Goal: Register for event/course

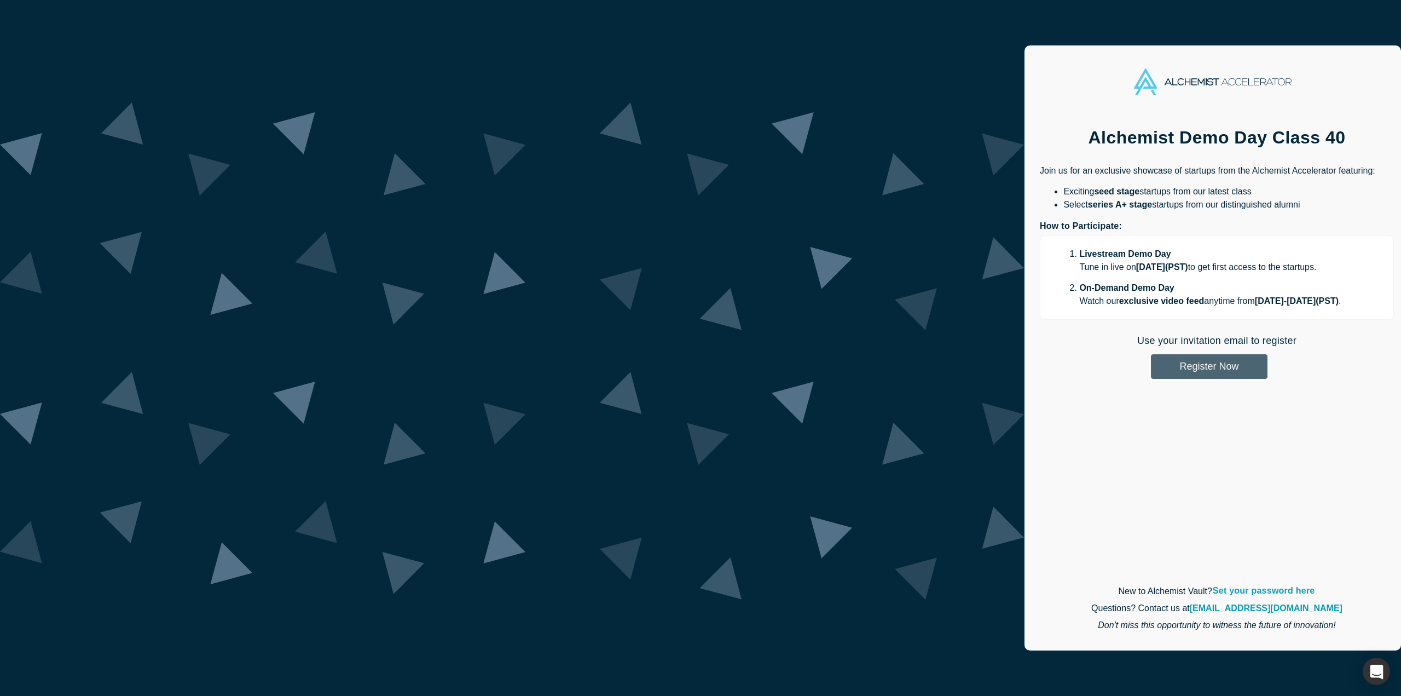
click at [1151, 365] on button "Register Now" at bounding box center [1209, 366] width 117 height 25
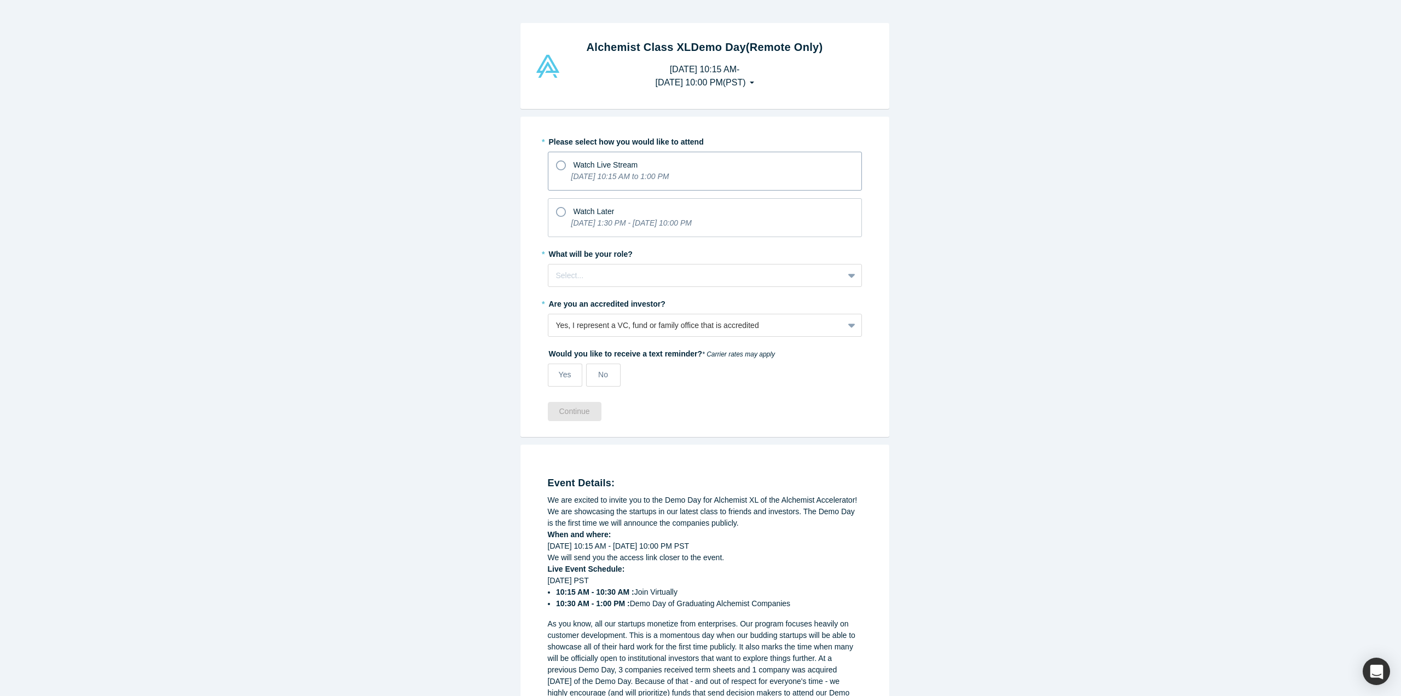
click at [684, 164] on div "Watch Live Stream" at bounding box center [705, 163] width 298 height 15
click at [0, 0] on input "Watch Live Stream [DATE] 10:15 AM to 1:00 PM" at bounding box center [0, 0] width 0 height 0
click at [616, 211] on div "Watch Later" at bounding box center [705, 210] width 298 height 15
click at [0, 0] on input "Watch Later [DATE] 1:30 PM - [DATE] 10:00 PM" at bounding box center [0, 0] width 0 height 0
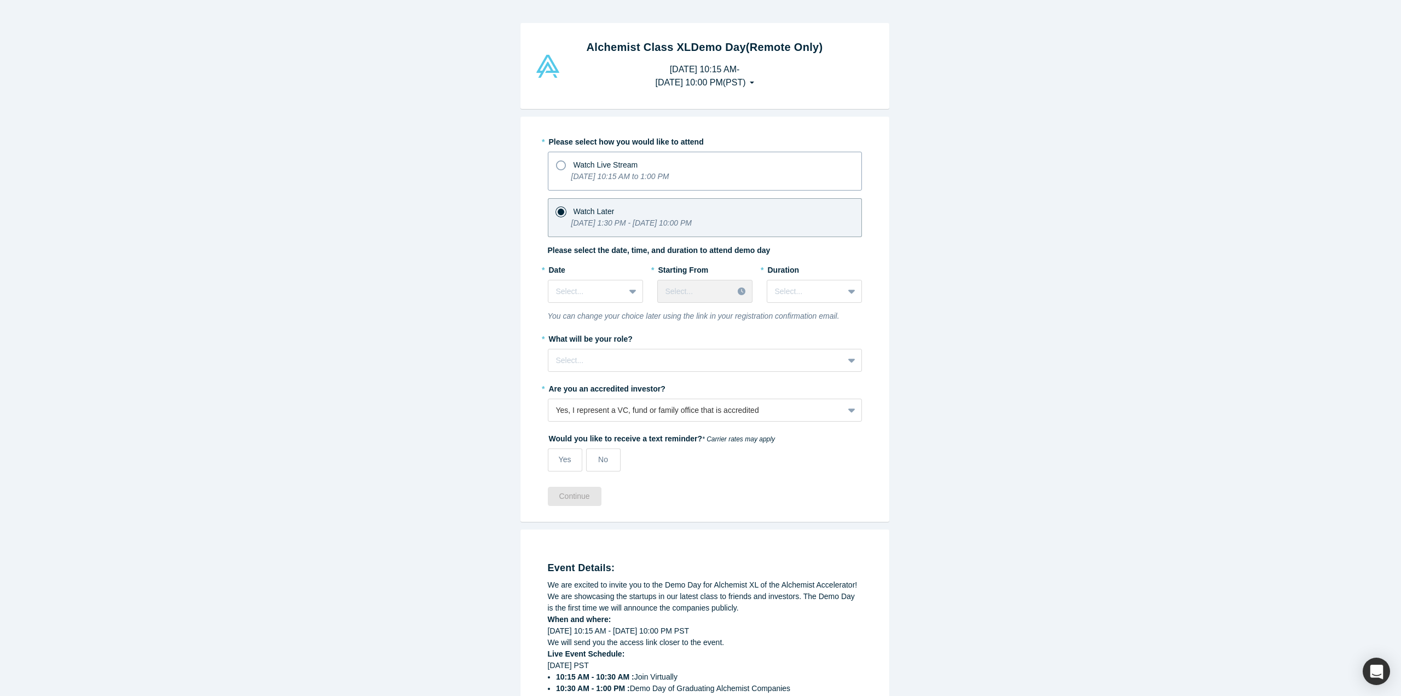
click at [627, 165] on span "Watch Live Stream" at bounding box center [606, 164] width 65 height 9
click at [0, 0] on input "Watch Live Stream [DATE] 10:15 AM to 1:00 PM" at bounding box center [0, 0] width 0 height 0
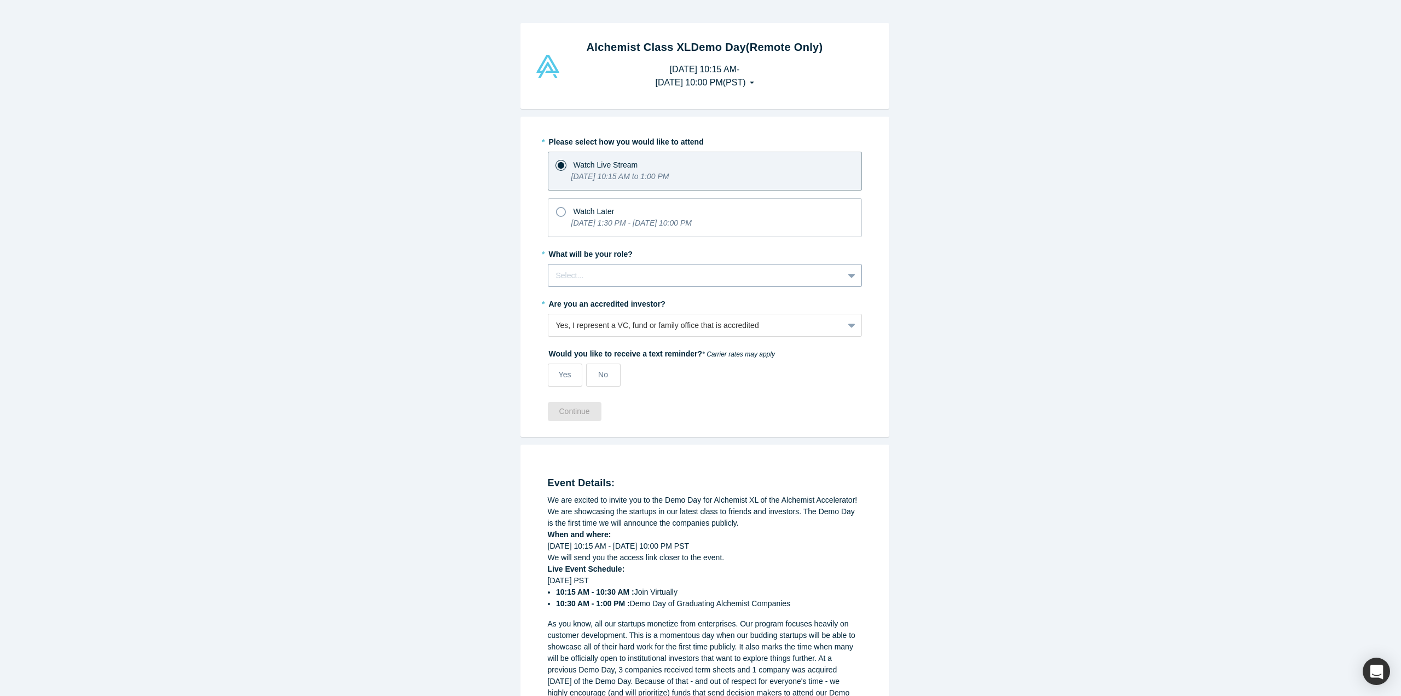
click at [588, 279] on div at bounding box center [696, 276] width 280 height 14
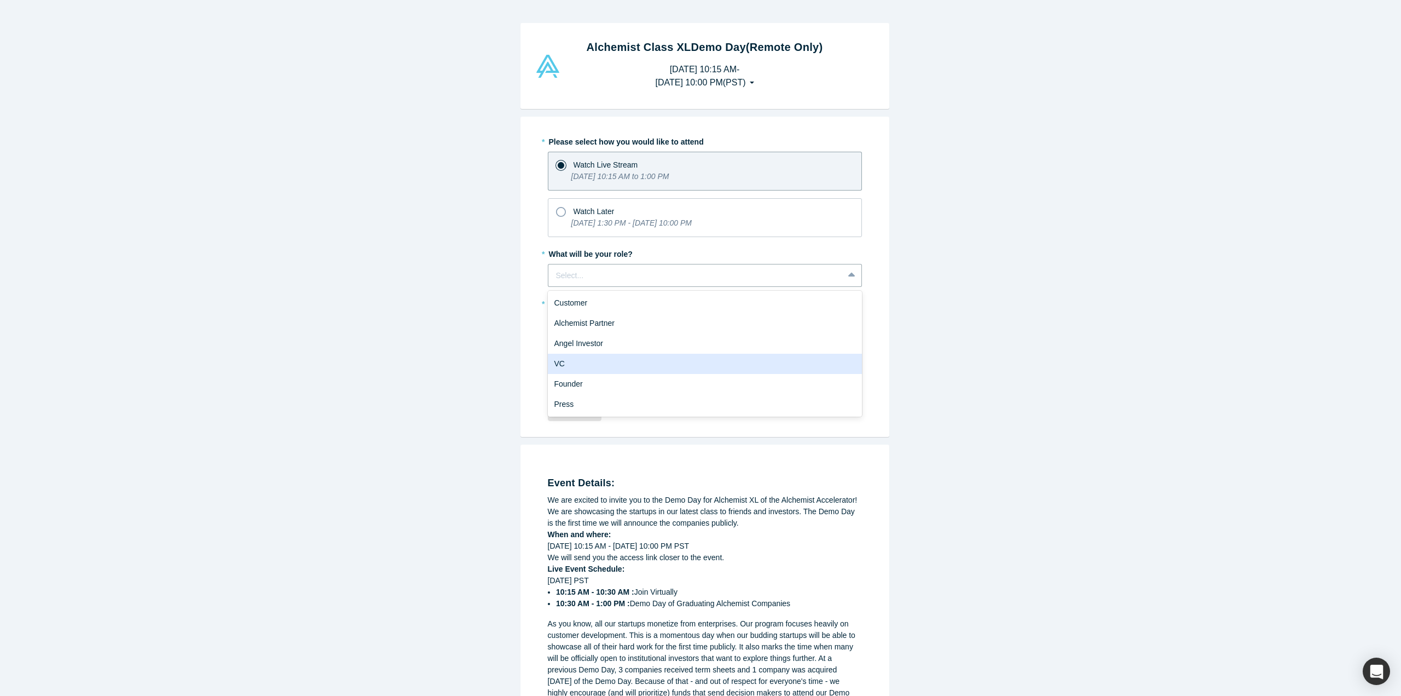
click at [557, 367] on div "VC" at bounding box center [705, 364] width 314 height 20
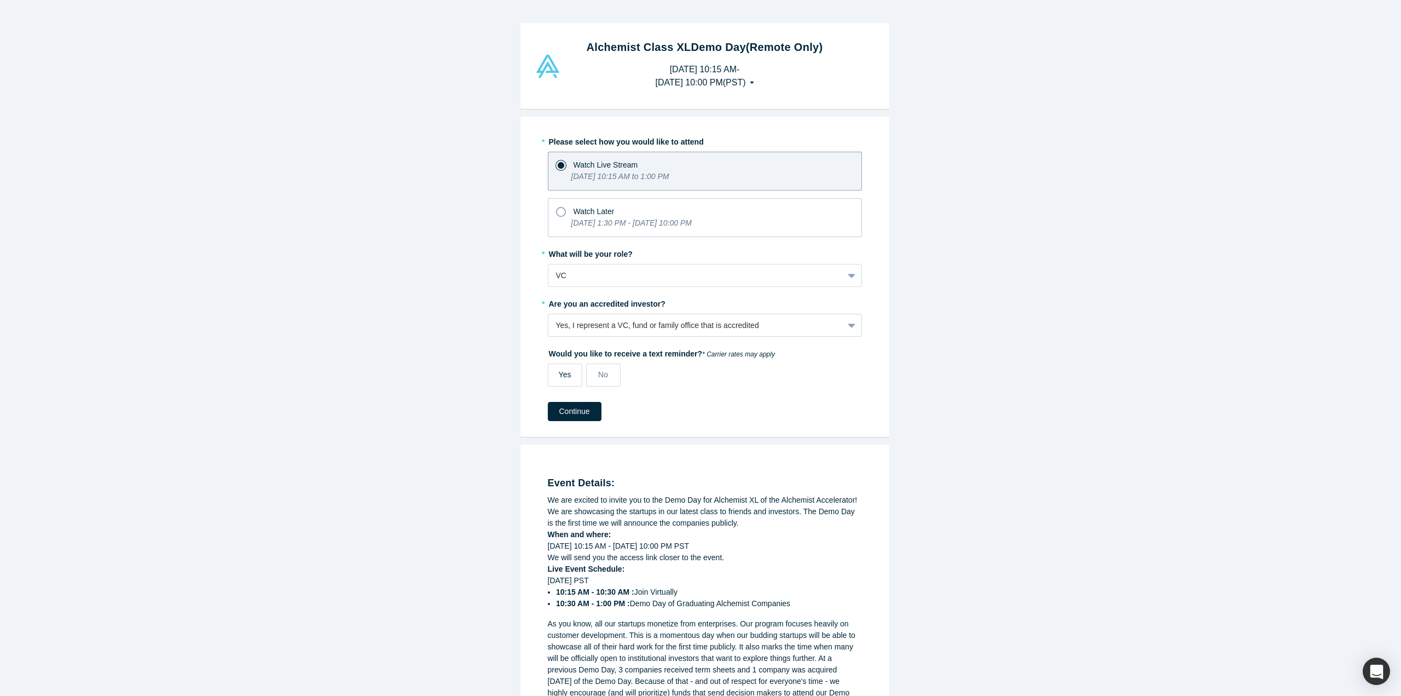
click at [564, 377] on span "Yes" at bounding box center [565, 374] width 13 height 9
click at [0, 0] on input "Yes" at bounding box center [0, 0] width 0 height 0
select select "US"
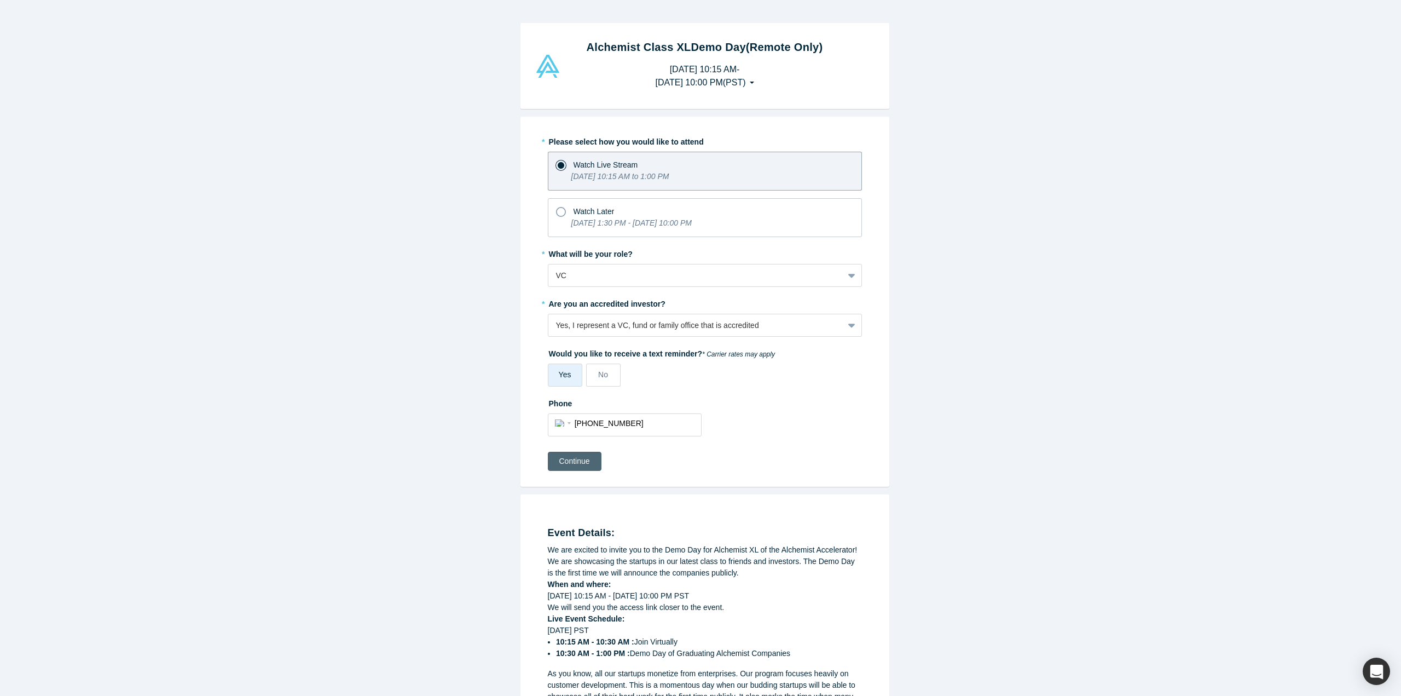
click at [585, 463] on button "Continue" at bounding box center [575, 461] width 54 height 19
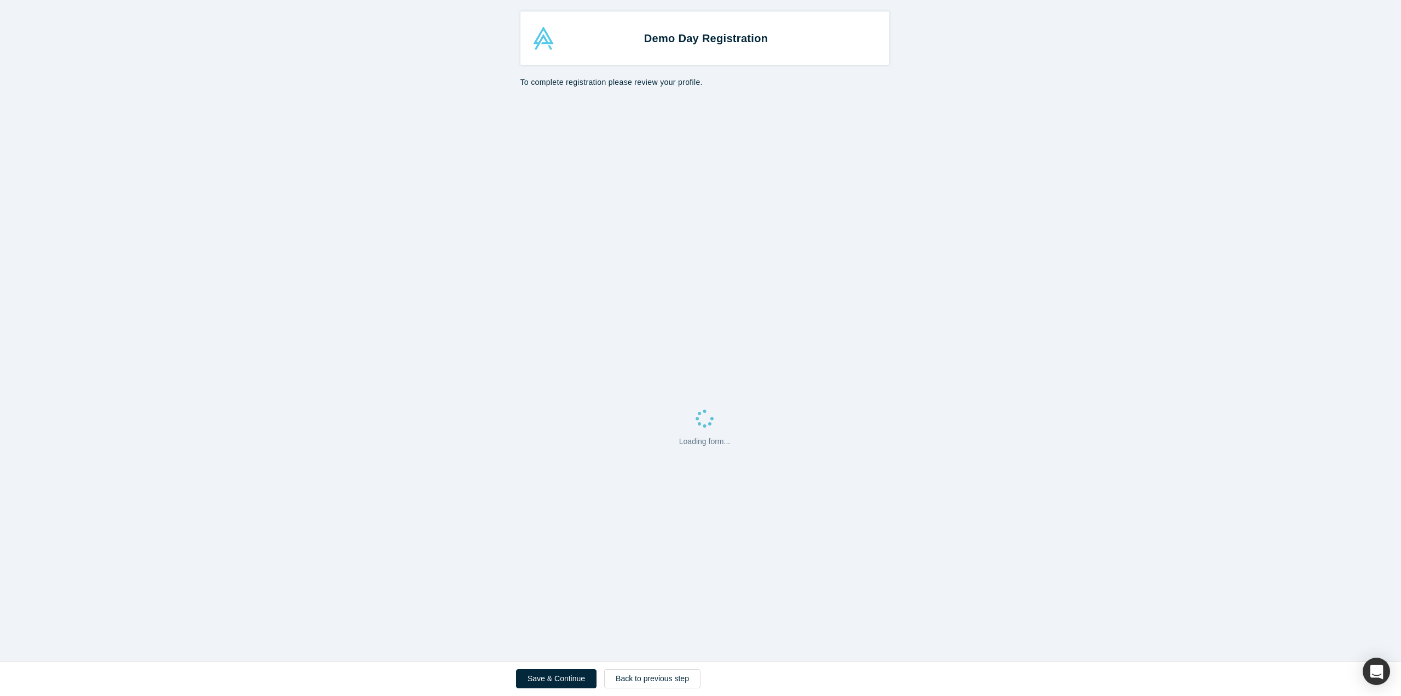
select select "US"
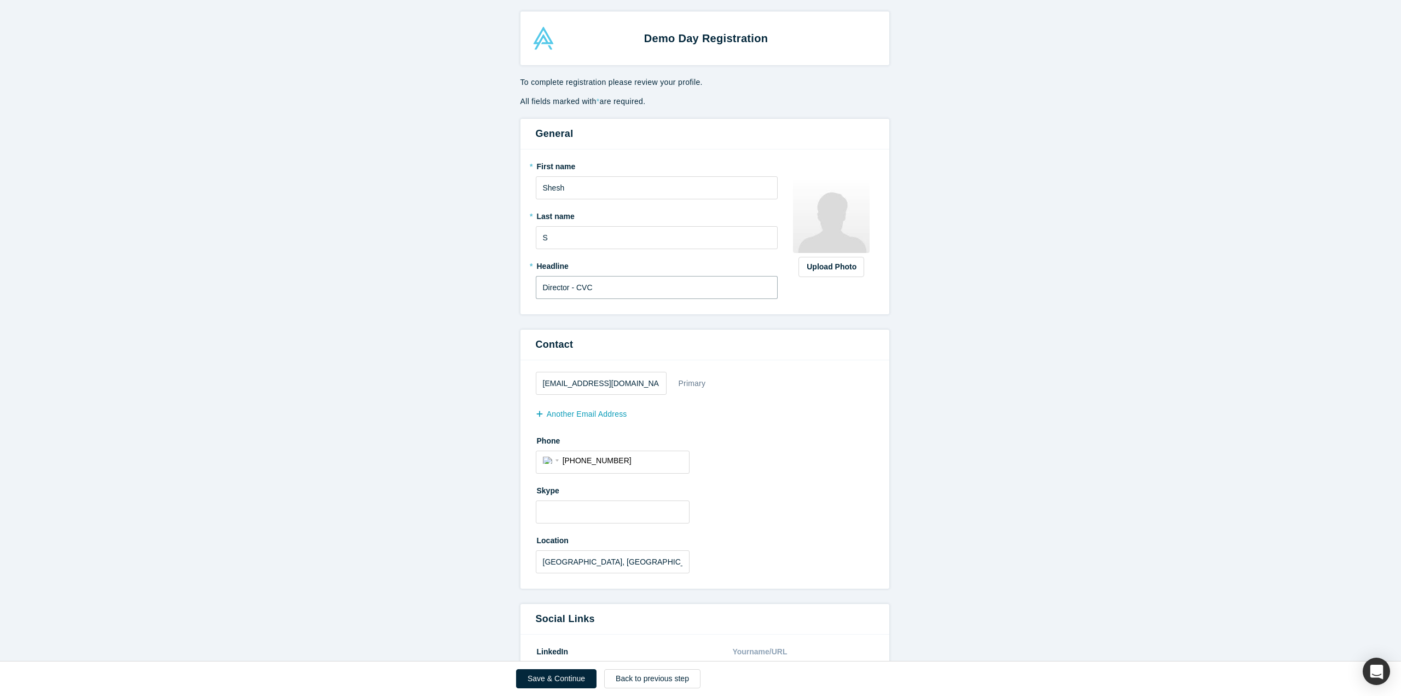
click at [582, 293] on input "Director - CVC" at bounding box center [657, 287] width 243 height 23
type input "Sr Investment Director"
click at [588, 225] on div "* Last name S" at bounding box center [657, 228] width 243 height 42
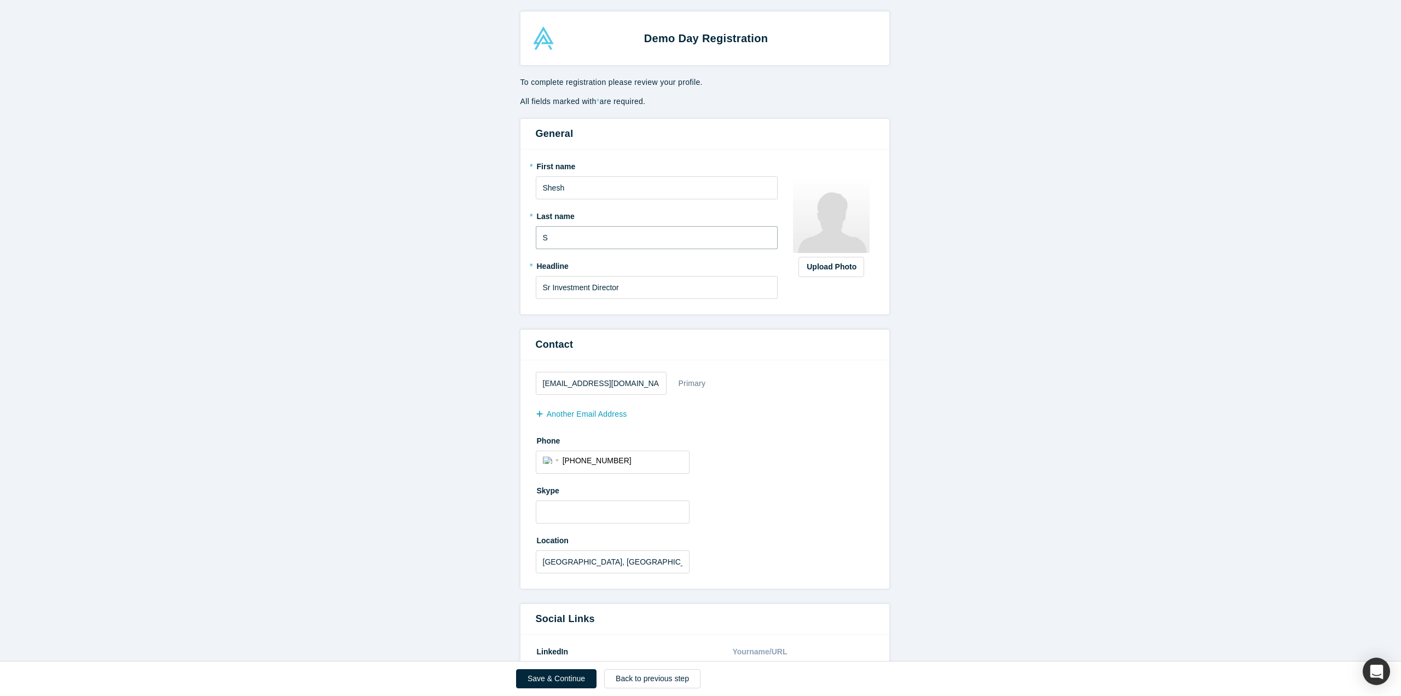
click at [580, 239] on input "S" at bounding box center [657, 237] width 243 height 23
type input "[PERSON_NAME]"
type input "[EMAIL_ADDRESS][DOMAIN_NAME]"
click at [863, 492] on label "Skype" at bounding box center [705, 488] width 338 height 15
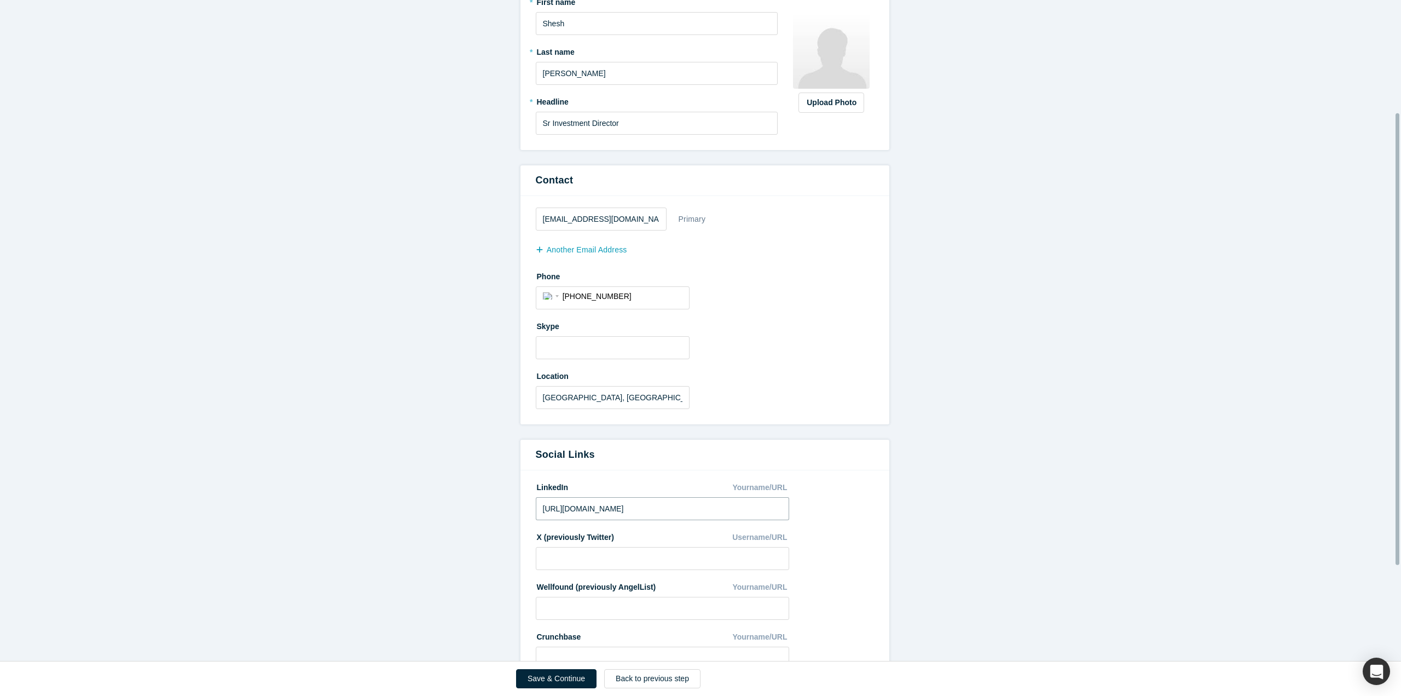
click at [679, 509] on input "[URL][DOMAIN_NAME]" at bounding box center [663, 508] width 254 height 23
click at [1026, 451] on form "All fields marked with * are required. General * First name [PERSON_NAME] * Las…" at bounding box center [705, 358] width 1410 height 853
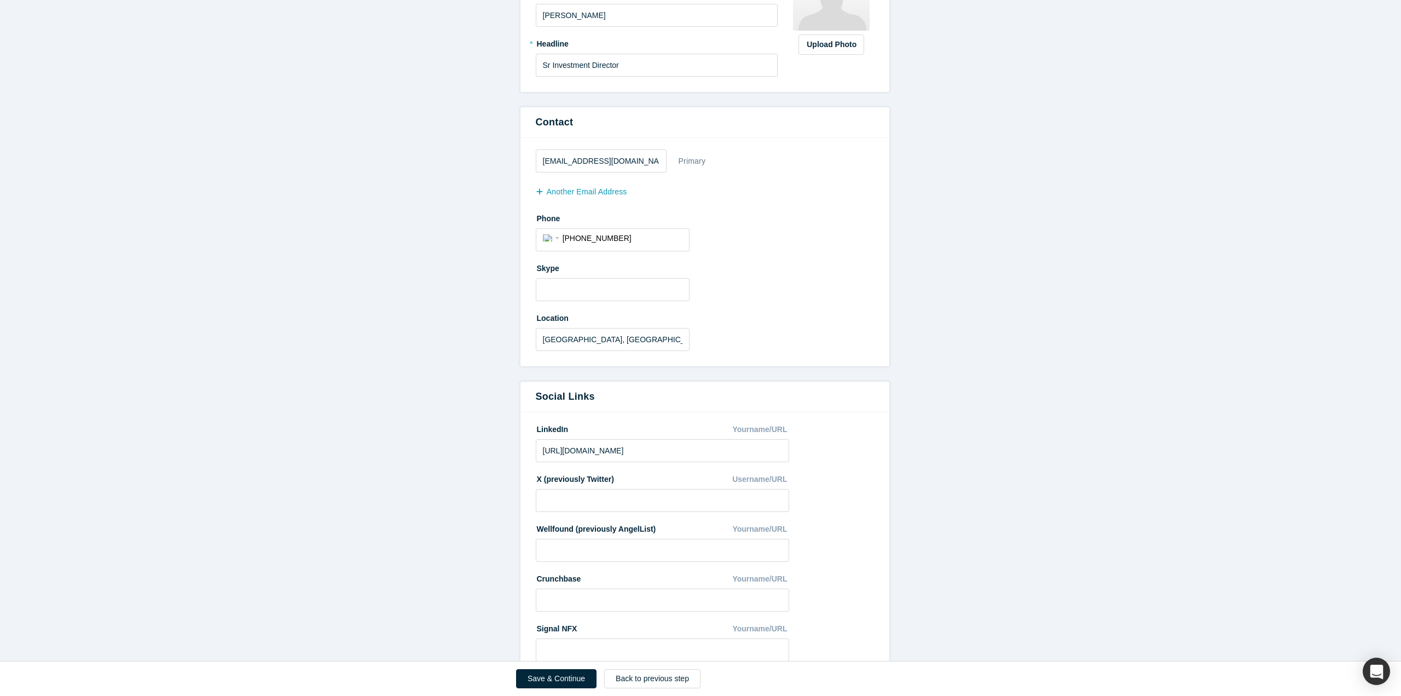
scroll to position [303, 0]
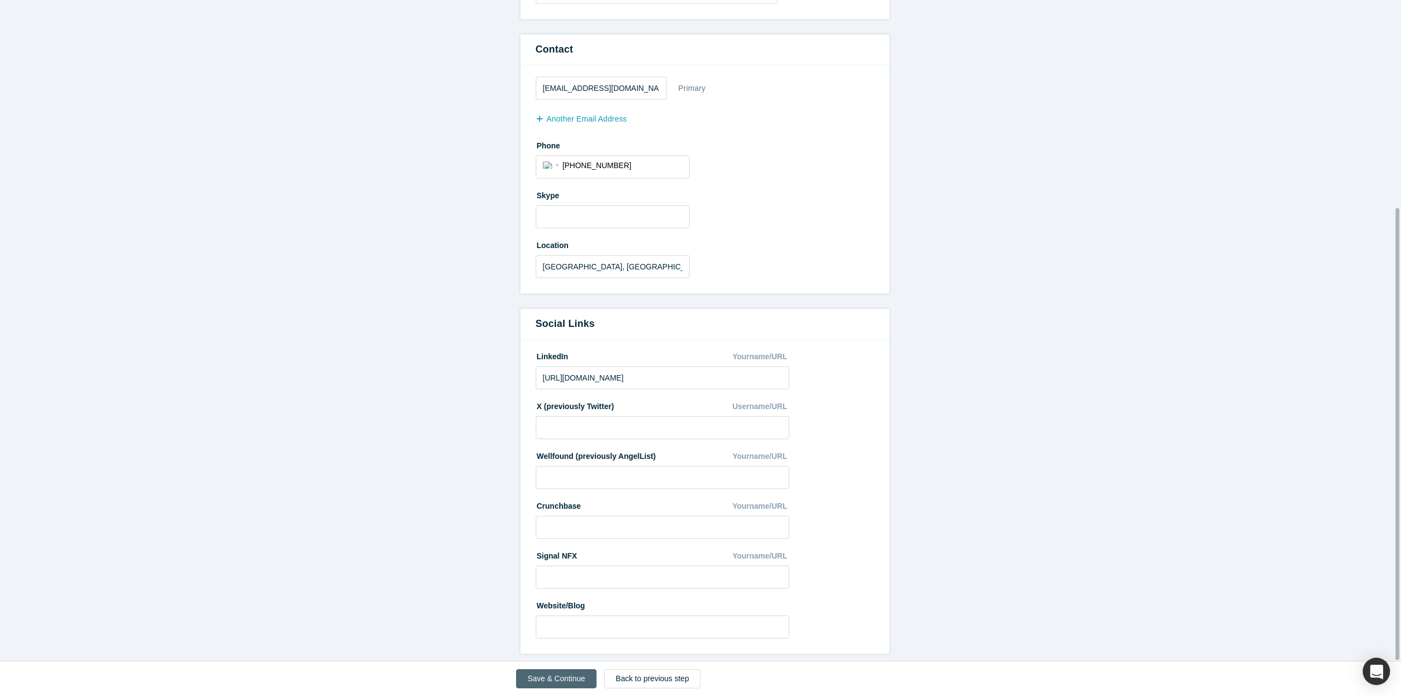
click at [563, 682] on button "Save & Continue" at bounding box center [556, 678] width 80 height 19
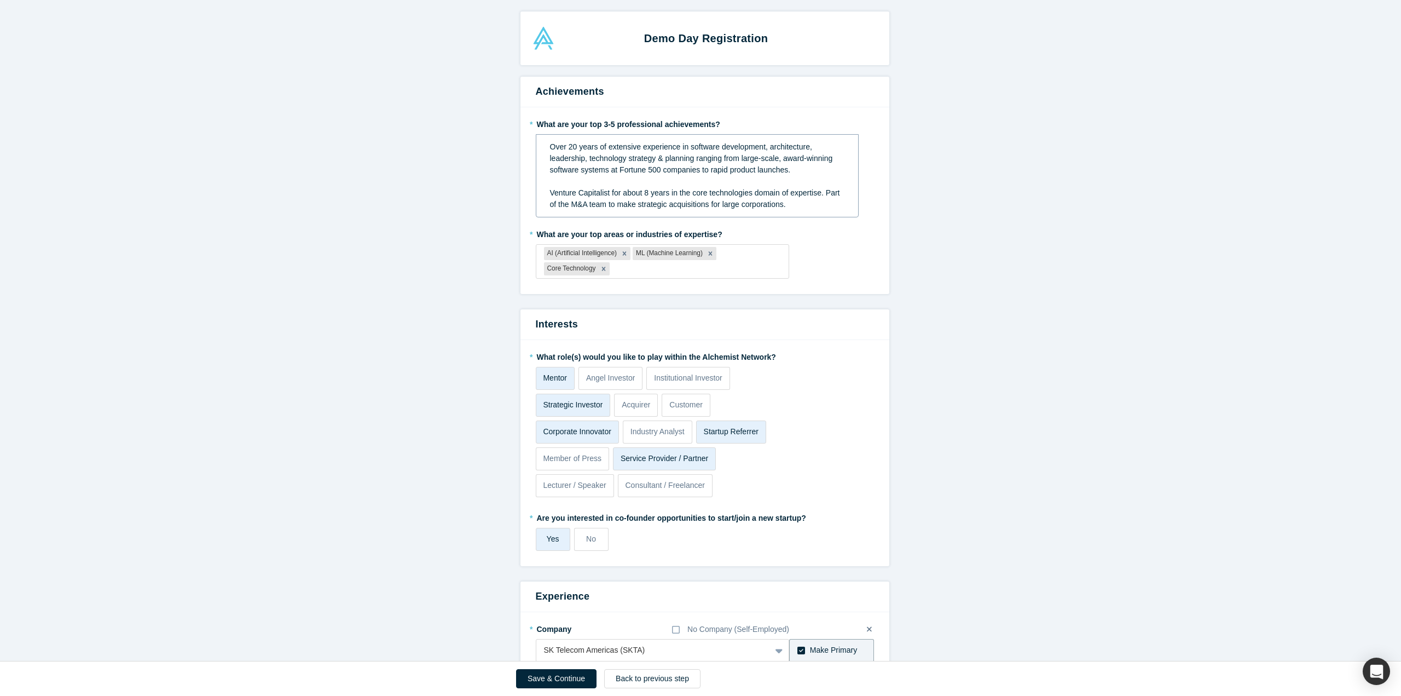
scroll to position [55, 0]
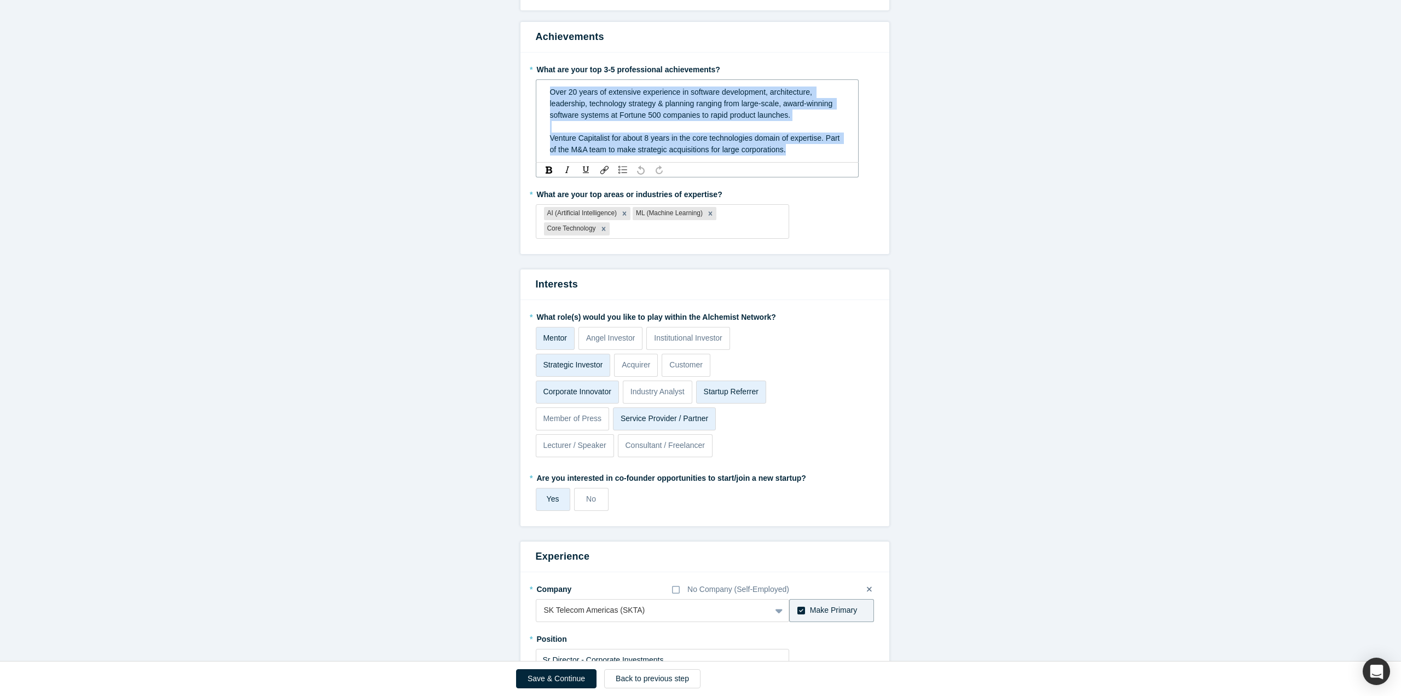
drag, startPoint x: 789, startPoint y: 150, endPoint x: 530, endPoint y: 94, distance: 264.4
click at [530, 94] on div "* What are your top 3-5 professional achievements? Over 20 years of extensive e…" at bounding box center [705, 153] width 369 height 201
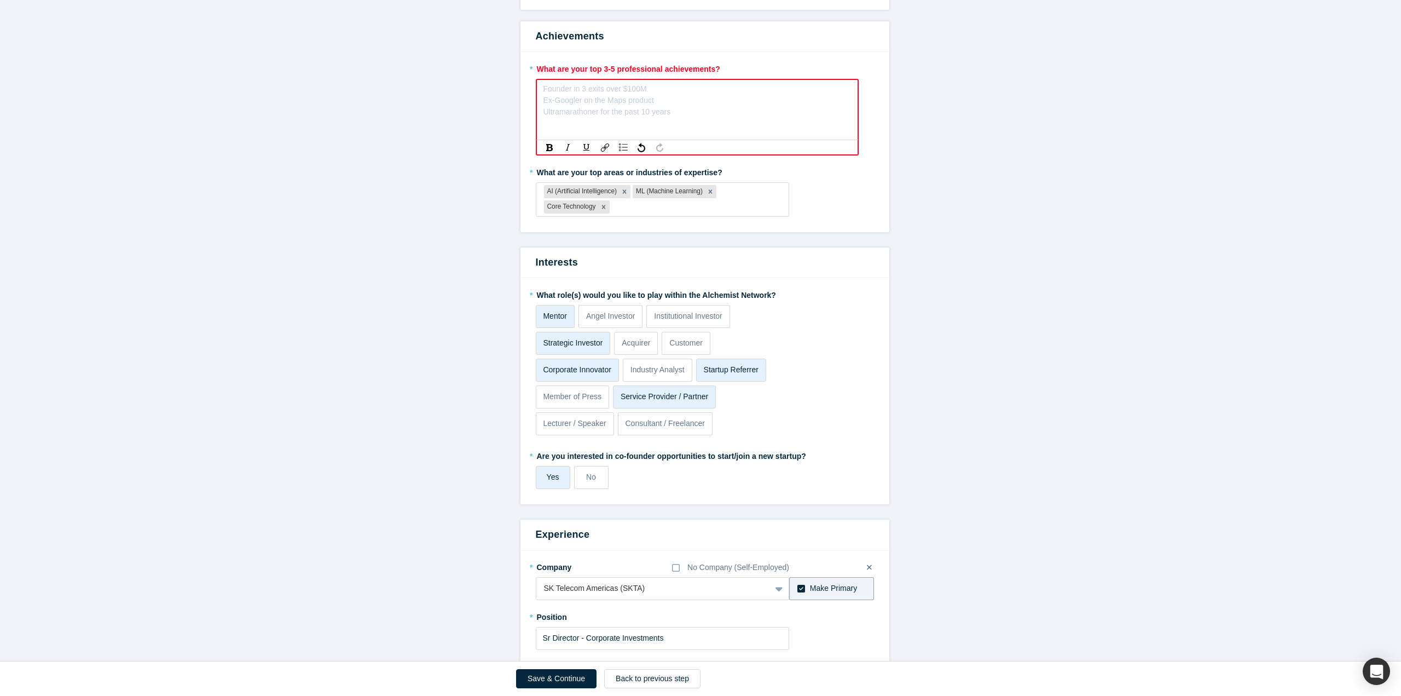
paste div "rdw-editor"
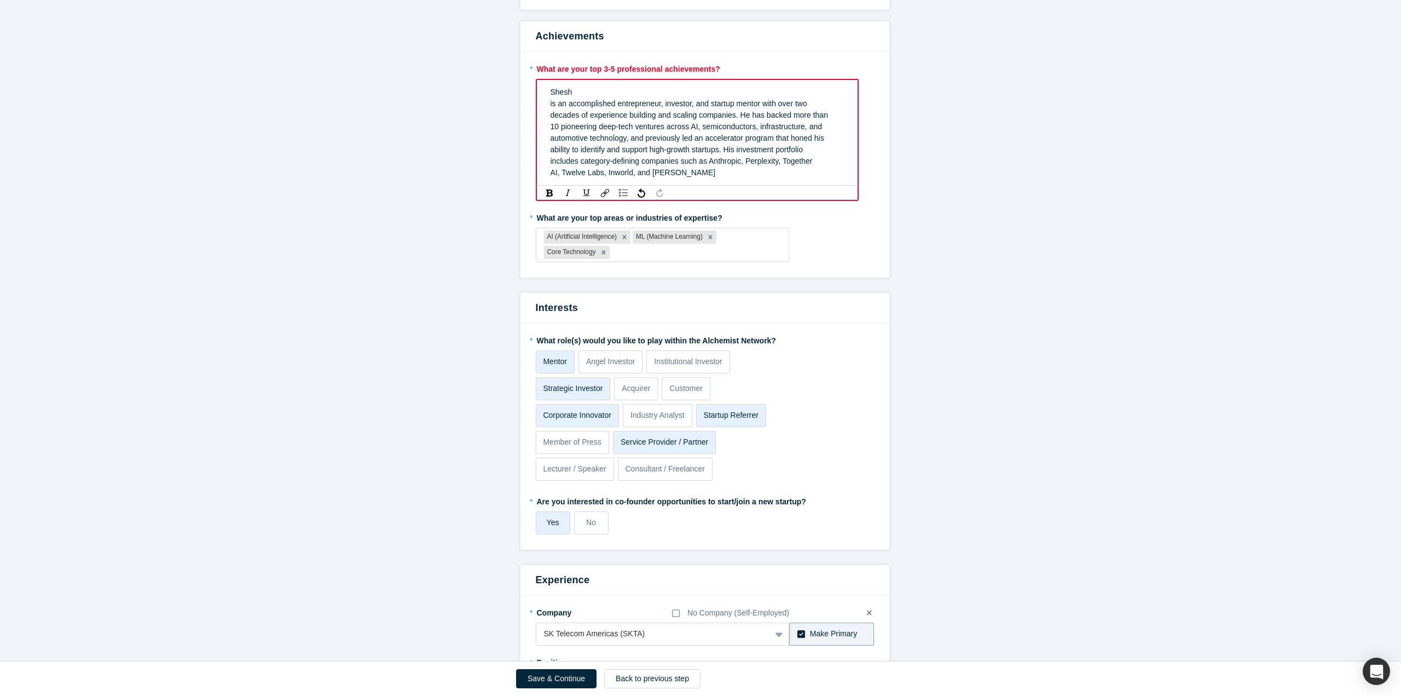
click at [572, 94] on div "Shesh" at bounding box center [698, 91] width 294 height 11
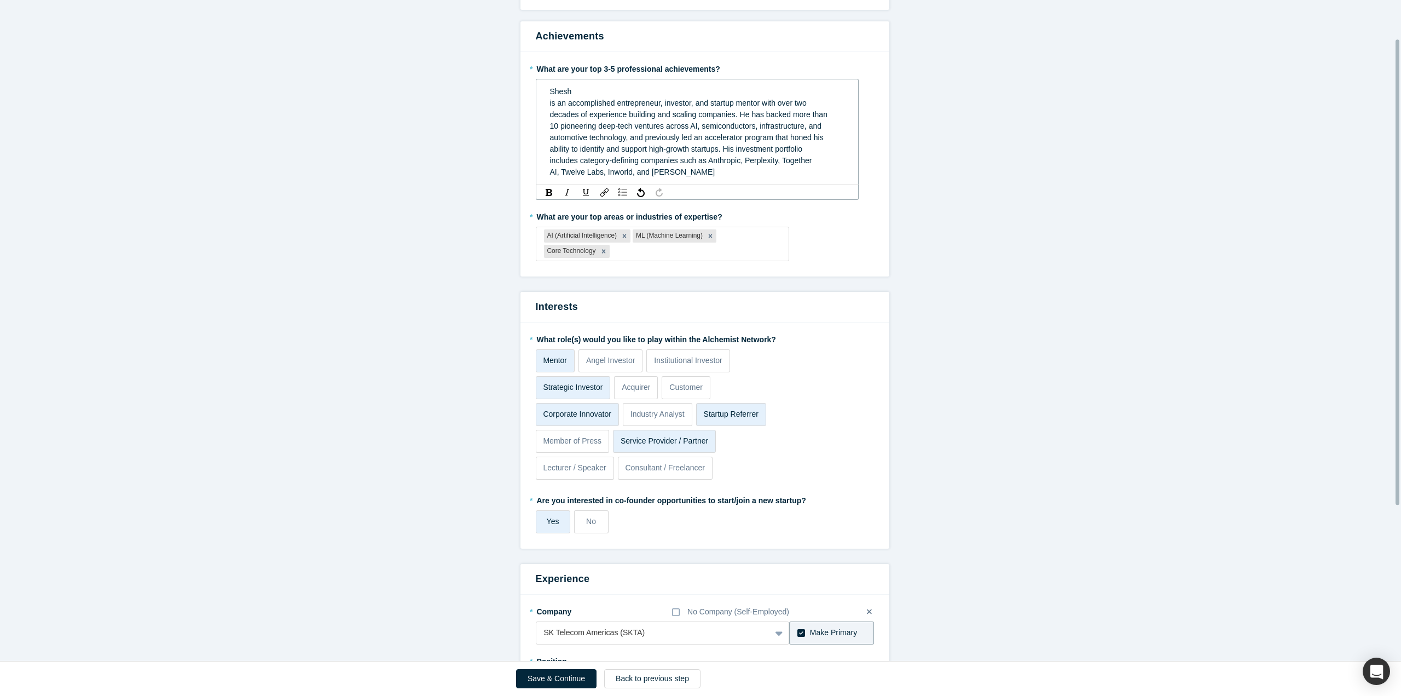
scroll to position [55, 0]
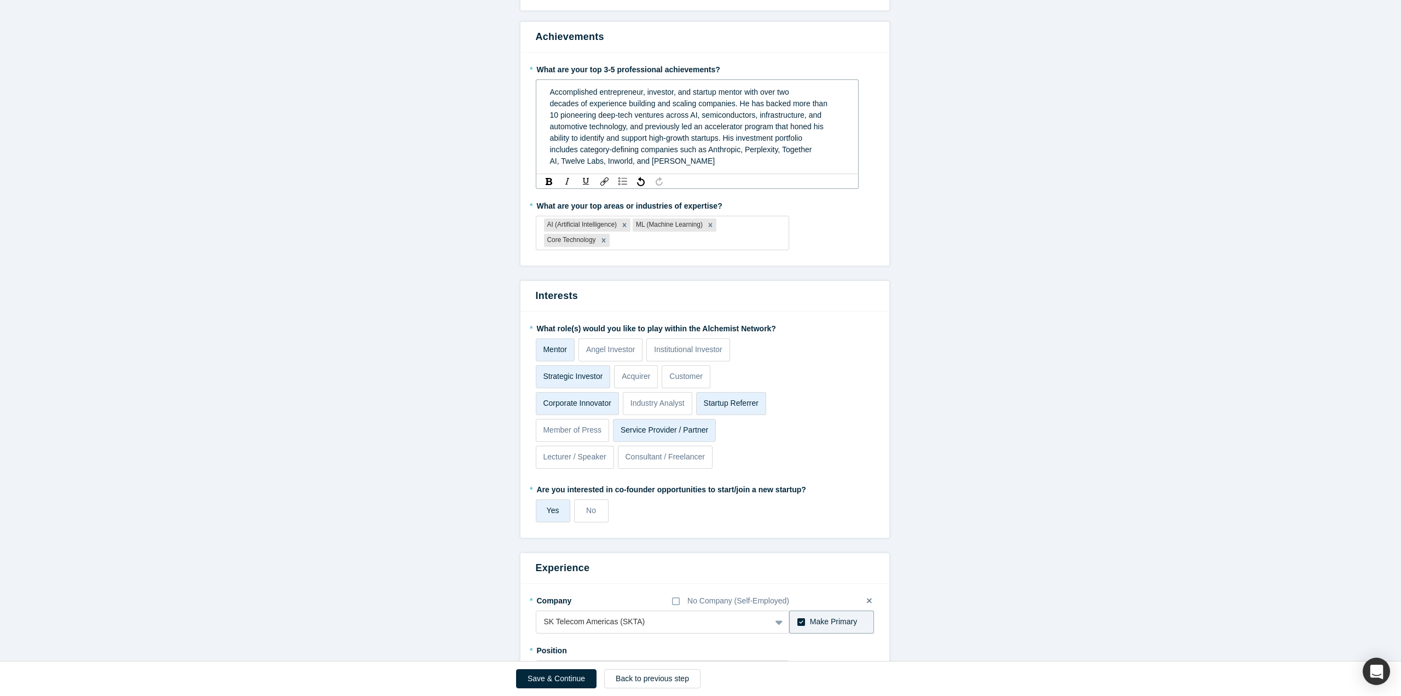
click at [661, 108] on span "decades of experience building and scaling companies. He has backed more than" at bounding box center [689, 103] width 278 height 9
click at [748, 132] on div "ability to identify and support high-growth startups. His investment portfolio" at bounding box center [697, 137] width 295 height 11
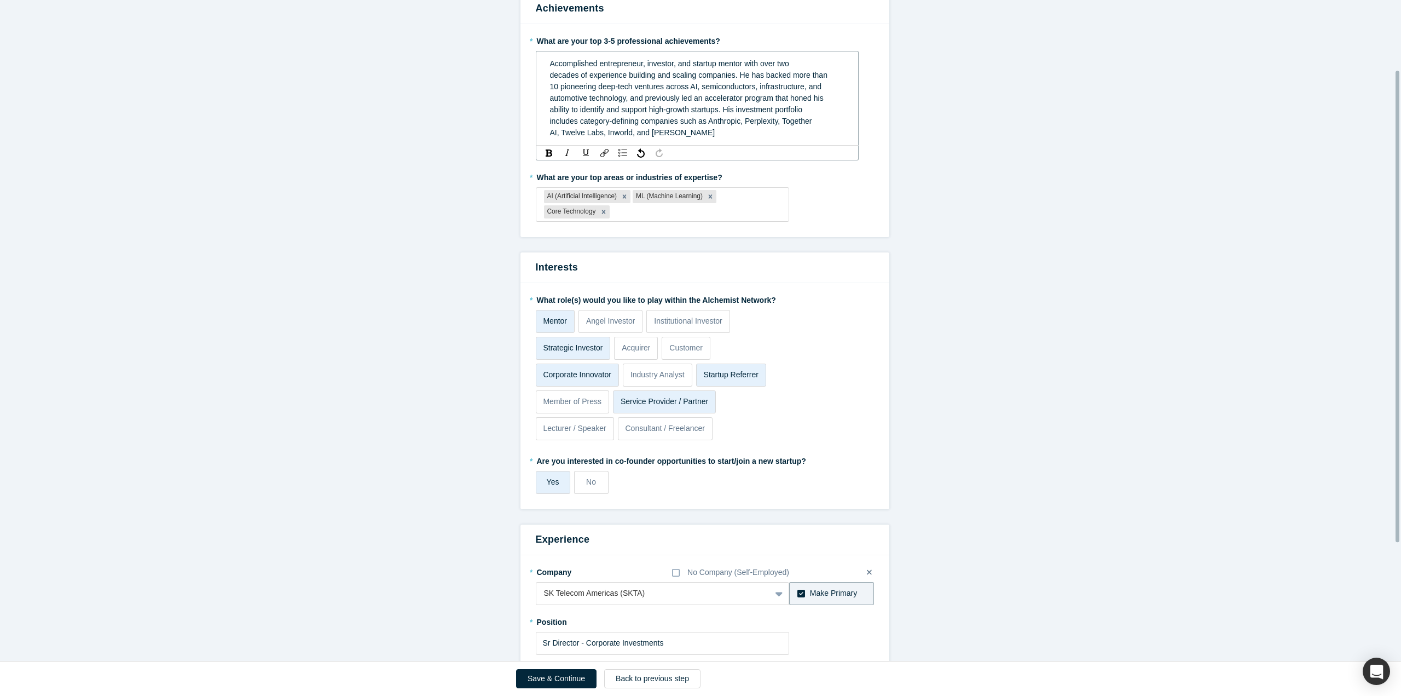
scroll to position [109, 0]
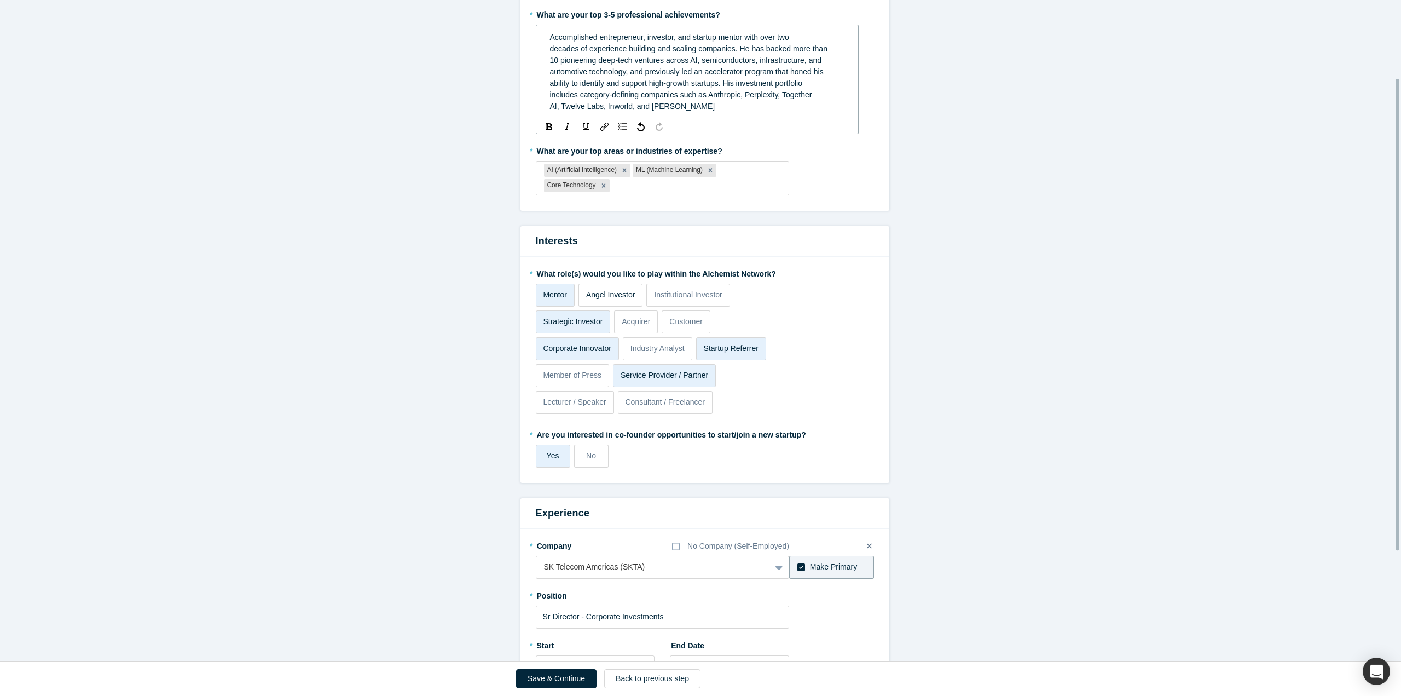
click at [627, 296] on div "Mentor Angel Investor Institutional Investor Strategic Investor Acquirer Custom…" at bounding box center [663, 351] width 254 height 134
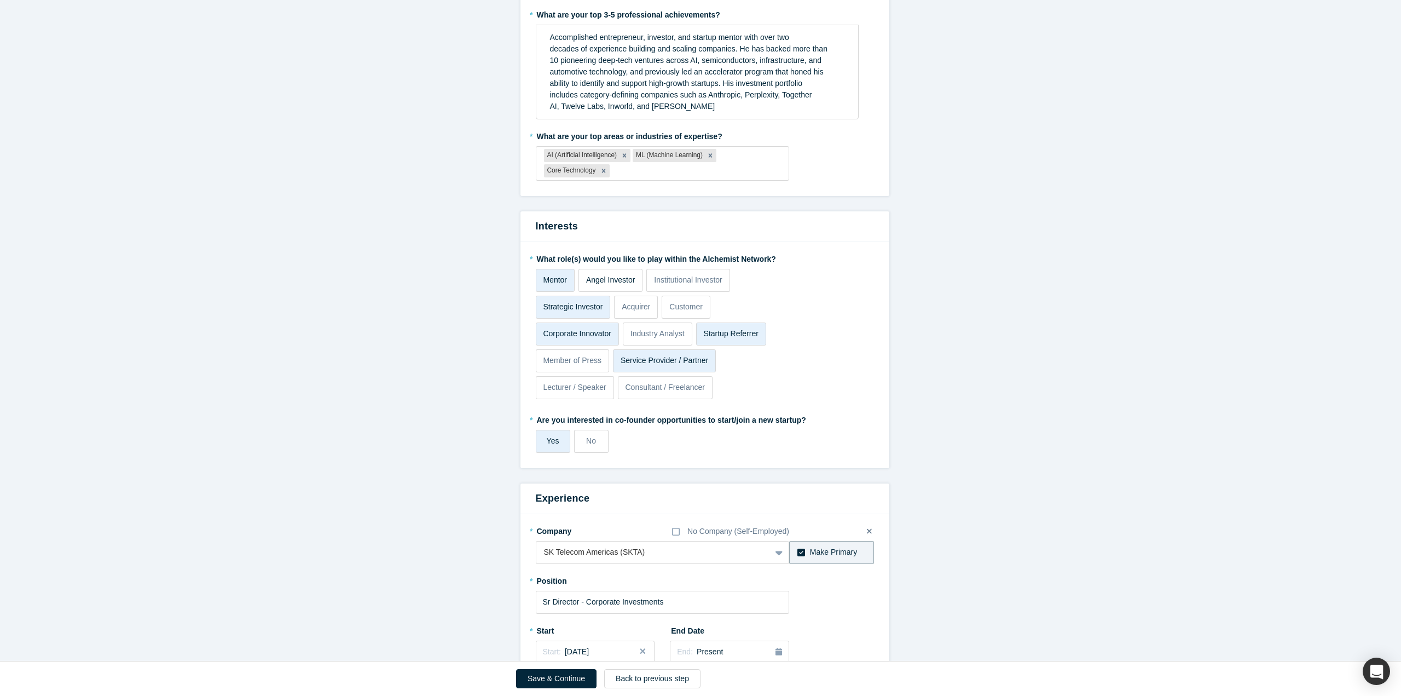
click at [609, 277] on p "Angel Investor" at bounding box center [610, 279] width 49 height 11
click at [0, 0] on input "Angel Investor" at bounding box center [0, 0] width 0 height 0
click at [546, 390] on p "Lecturer / Speaker" at bounding box center [574, 387] width 63 height 11
click at [0, 0] on input "Lecturer / Speaker" at bounding box center [0, 0] width 0 height 0
click at [666, 389] on p "Consultant / Freelancer" at bounding box center [665, 387] width 80 height 11
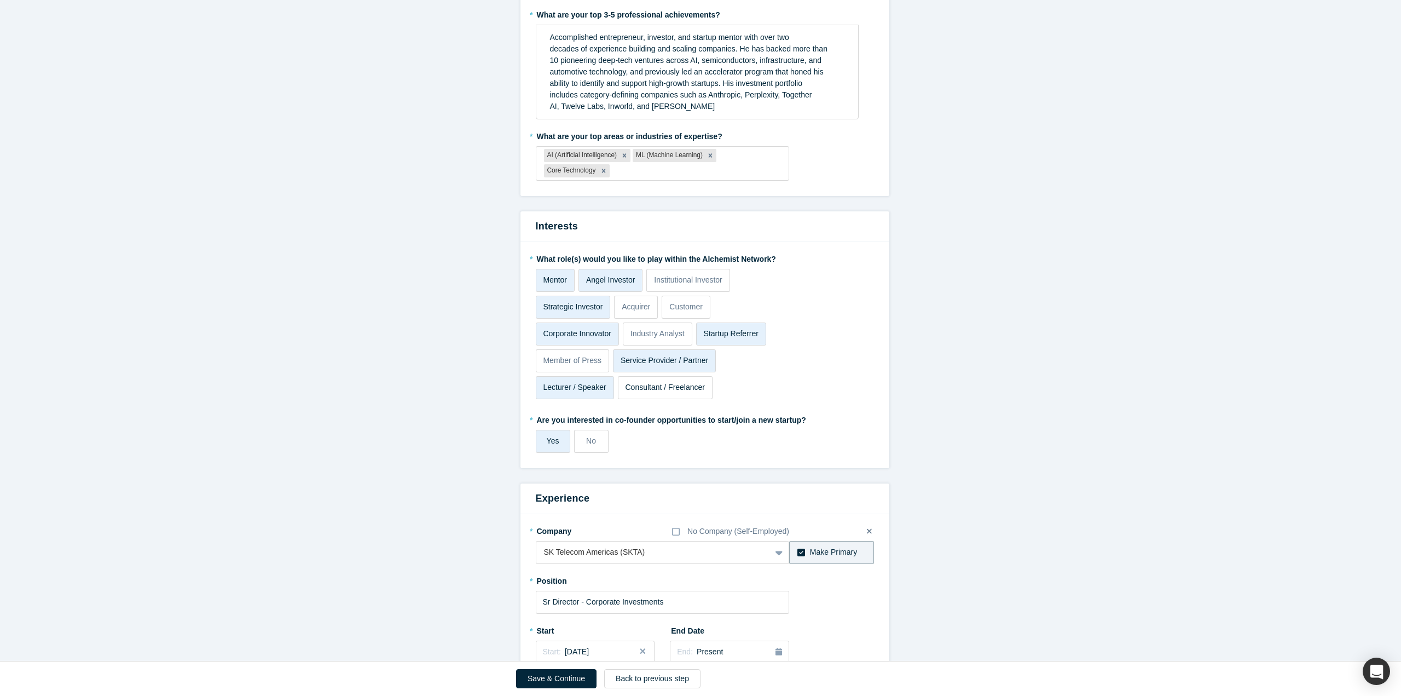
click at [0, 0] on input "Consultant / Freelancer" at bounding box center [0, 0] width 0 height 0
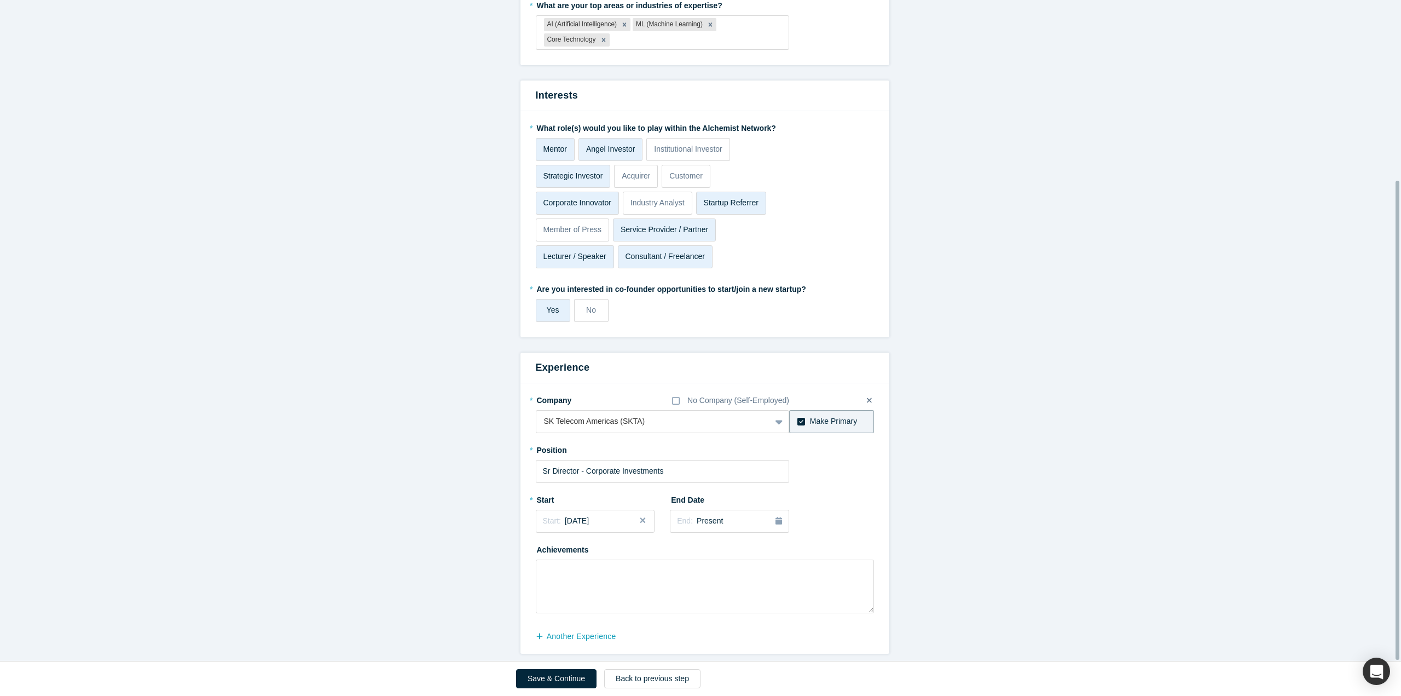
scroll to position [249, 0]
click at [638, 414] on div at bounding box center [643, 421] width 198 height 14
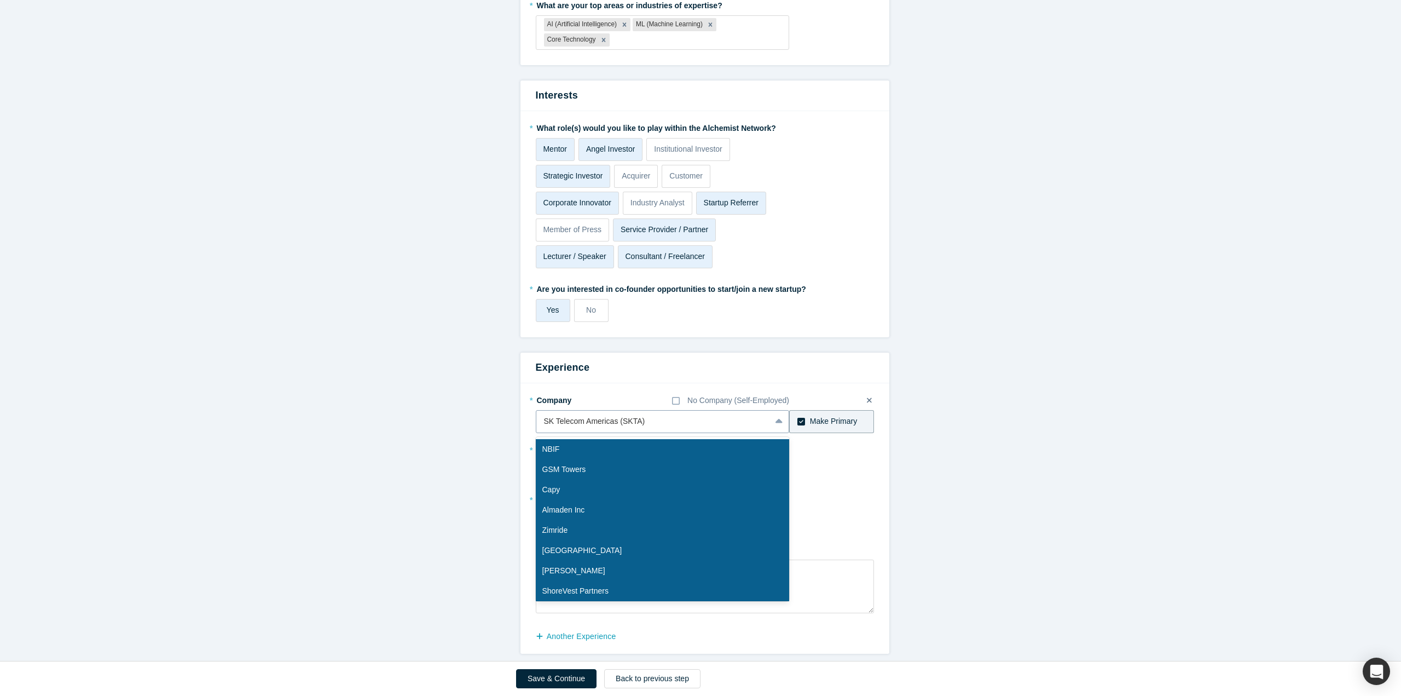
click at [610, 414] on div at bounding box center [654, 421] width 220 height 14
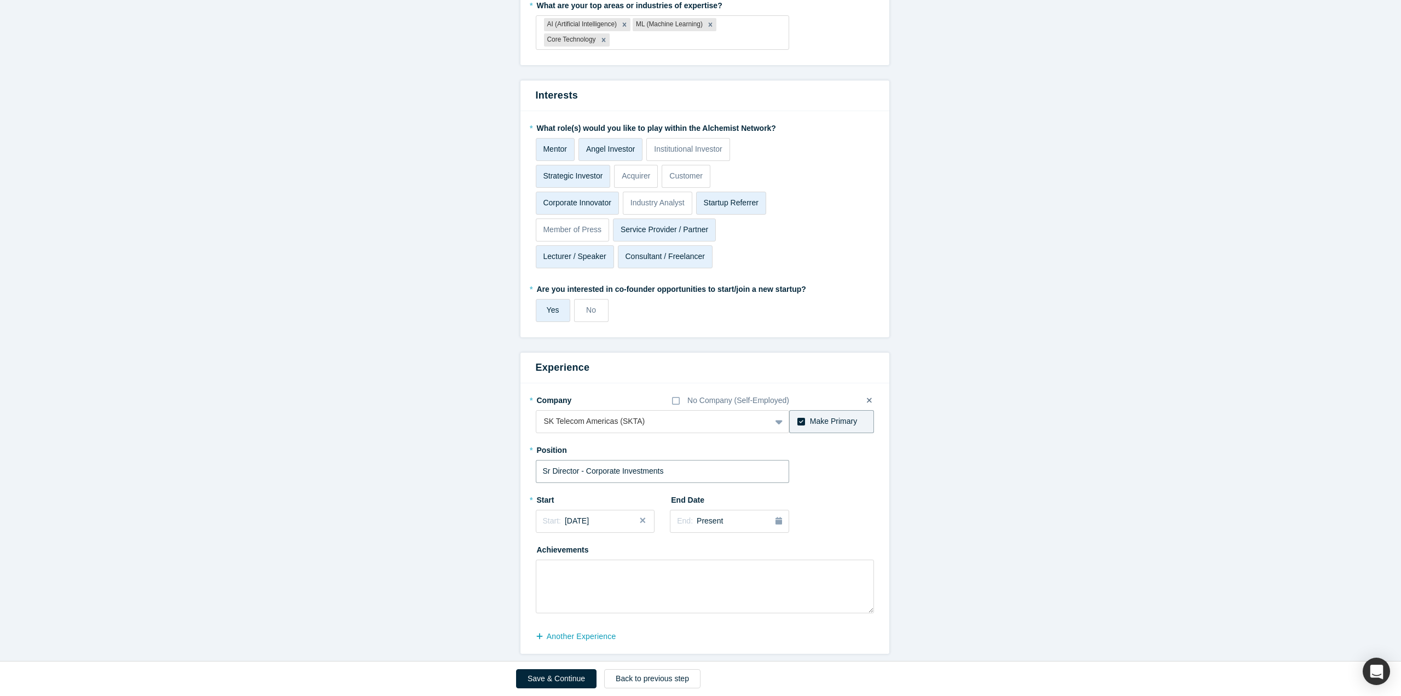
drag, startPoint x: 657, startPoint y: 465, endPoint x: 547, endPoint y: 464, distance: 110.0
click at [547, 464] on input "Sr Director - Corporate Investments" at bounding box center [663, 471] width 254 height 23
type input "Sr Investment Director"
click at [1008, 429] on form "Achievements * What are your top 3-5 professional achievements? Accomplished en…" at bounding box center [705, 244] width 1410 height 817
click at [572, 680] on button "Save & Continue" at bounding box center [556, 678] width 80 height 19
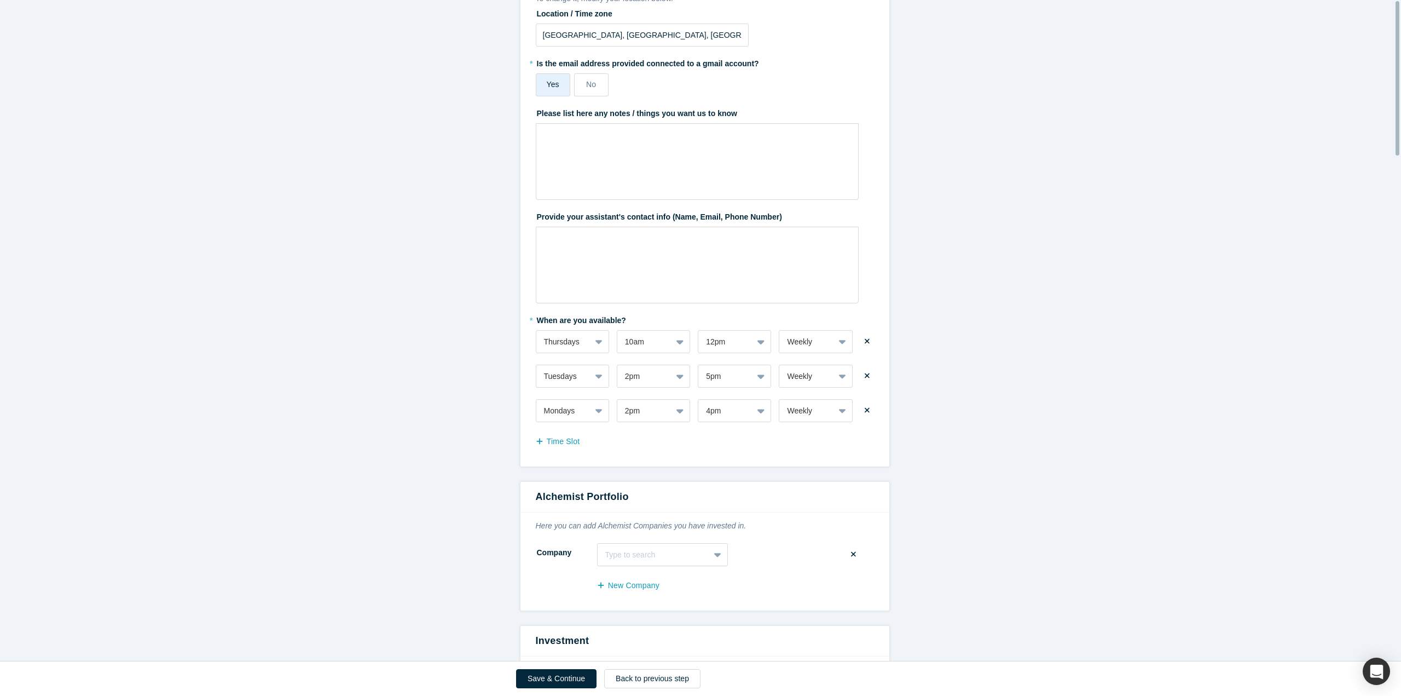
scroll to position [0, 0]
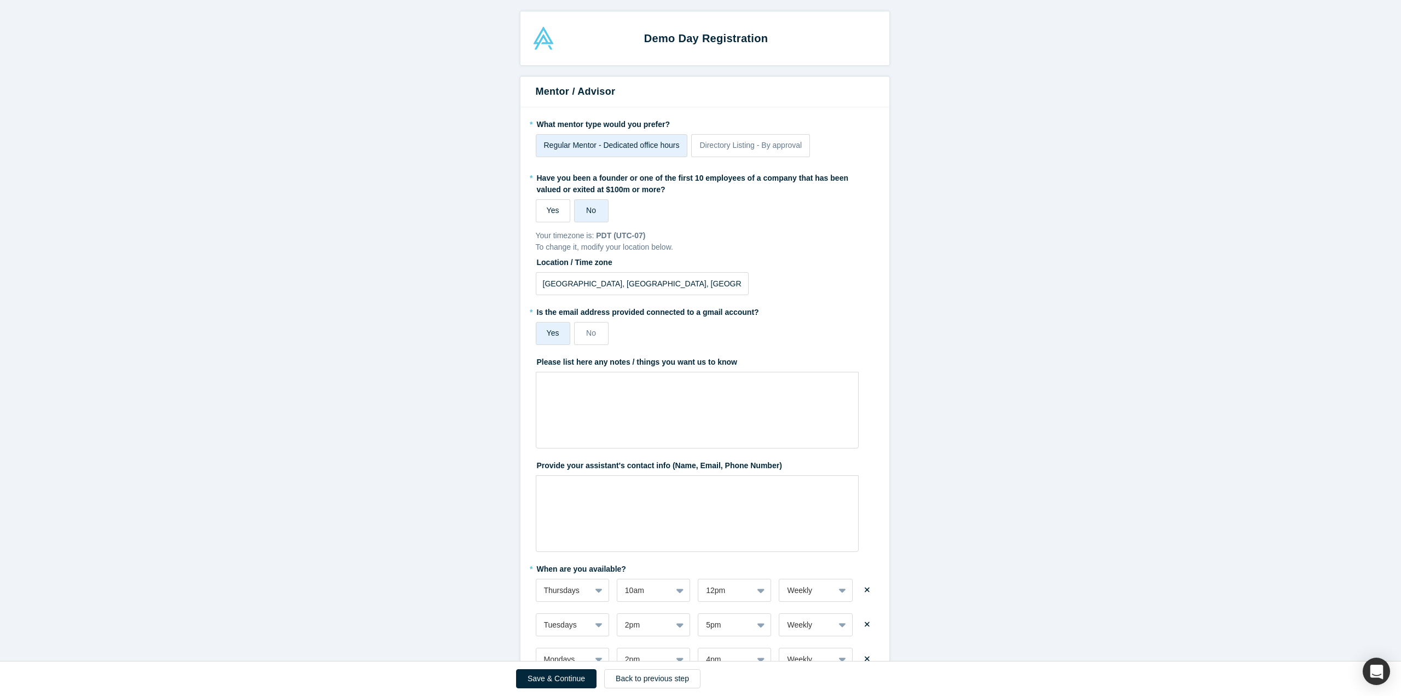
click at [557, 213] on label "Yes" at bounding box center [553, 210] width 34 height 23
click at [0, 0] on input "Yes" at bounding box center [0, 0] width 0 height 0
click at [590, 333] on span "No" at bounding box center [591, 332] width 10 height 9
click at [0, 0] on input "No" at bounding box center [0, 0] width 0 height 0
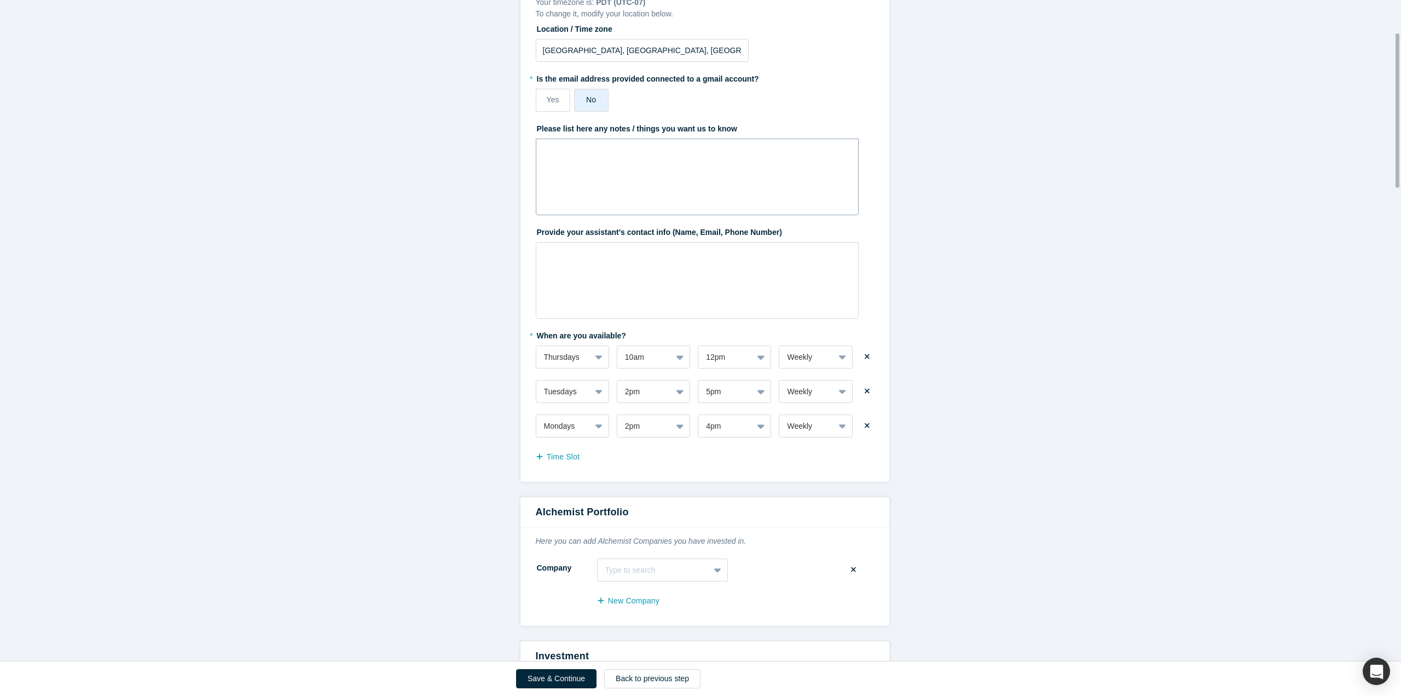
scroll to position [274, 0]
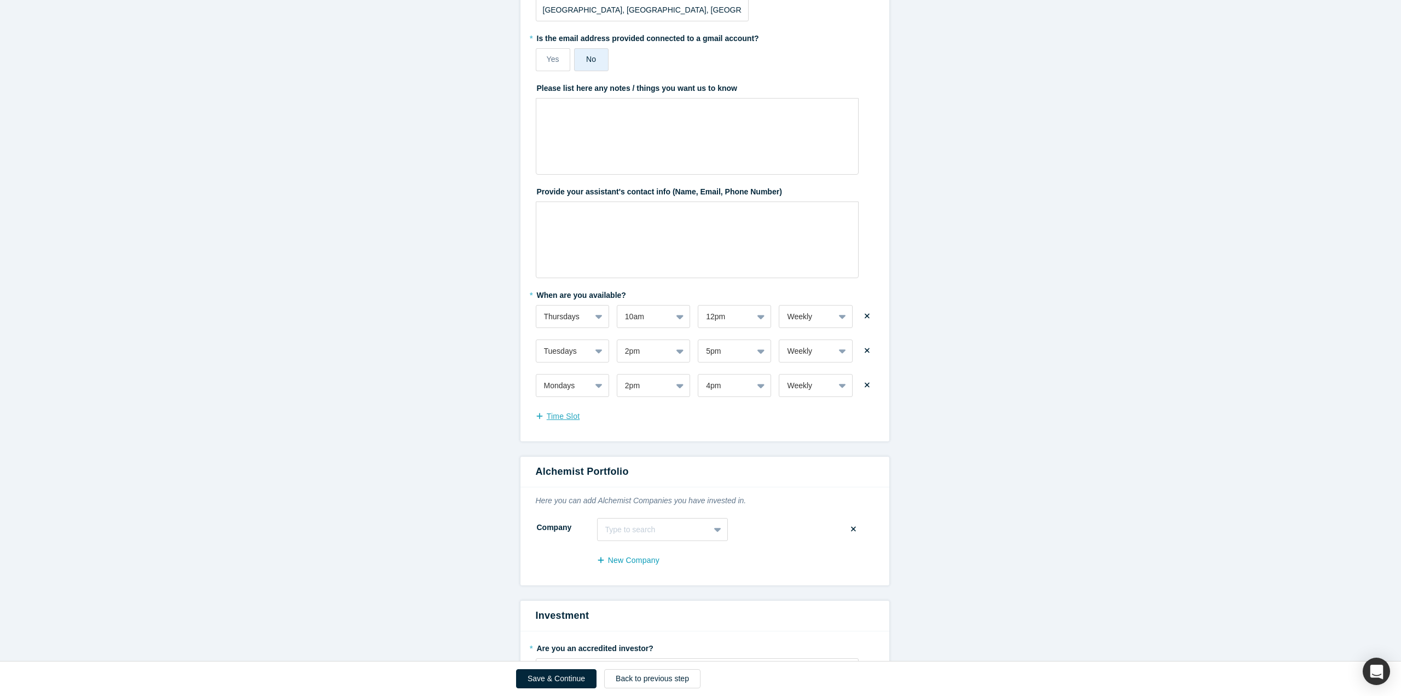
click at [567, 416] on button "Time Slot" at bounding box center [564, 416] width 56 height 19
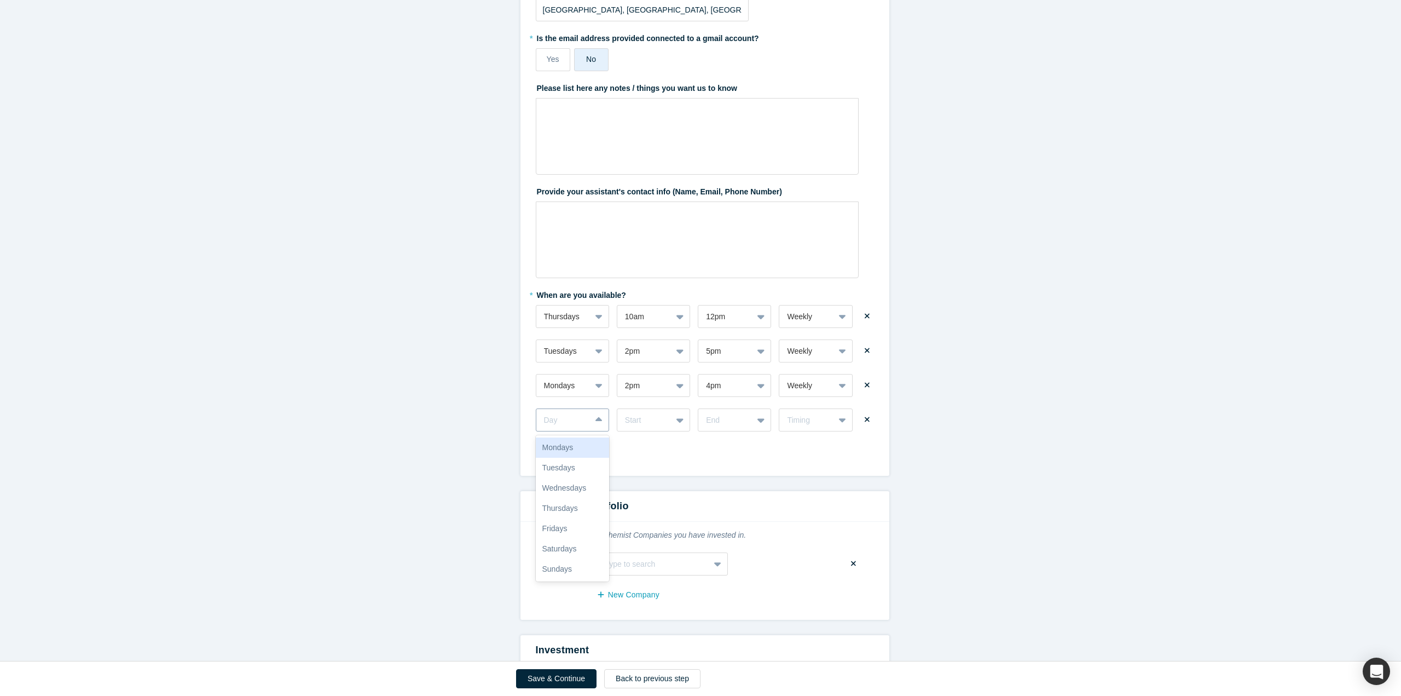
click at [567, 421] on div at bounding box center [563, 420] width 39 height 14
click at [568, 484] on div "Wednesdays" at bounding box center [572, 488] width 73 height 20
click at [646, 426] on div at bounding box center [644, 420] width 39 height 14
click at [639, 495] on div "11am" at bounding box center [653, 494] width 73 height 20
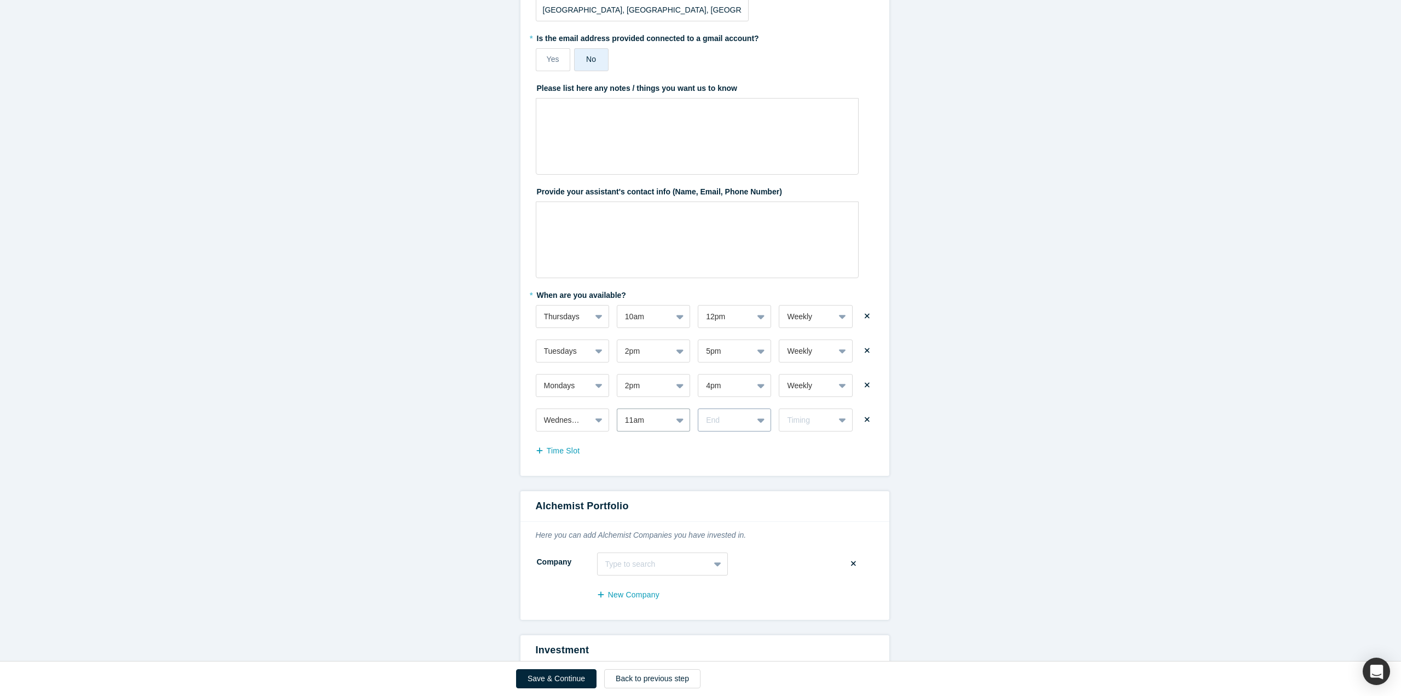
click at [747, 425] on div "End" at bounding box center [726, 420] width 54 height 18
click at [712, 593] on div "4pm" at bounding box center [734, 595] width 73 height 20
click at [815, 422] on div "Timing" at bounding box center [806, 419] width 39 height 11
click at [805, 449] on div "Weekly" at bounding box center [815, 447] width 73 height 20
click at [561, 449] on button "Time Slot" at bounding box center [564, 450] width 56 height 19
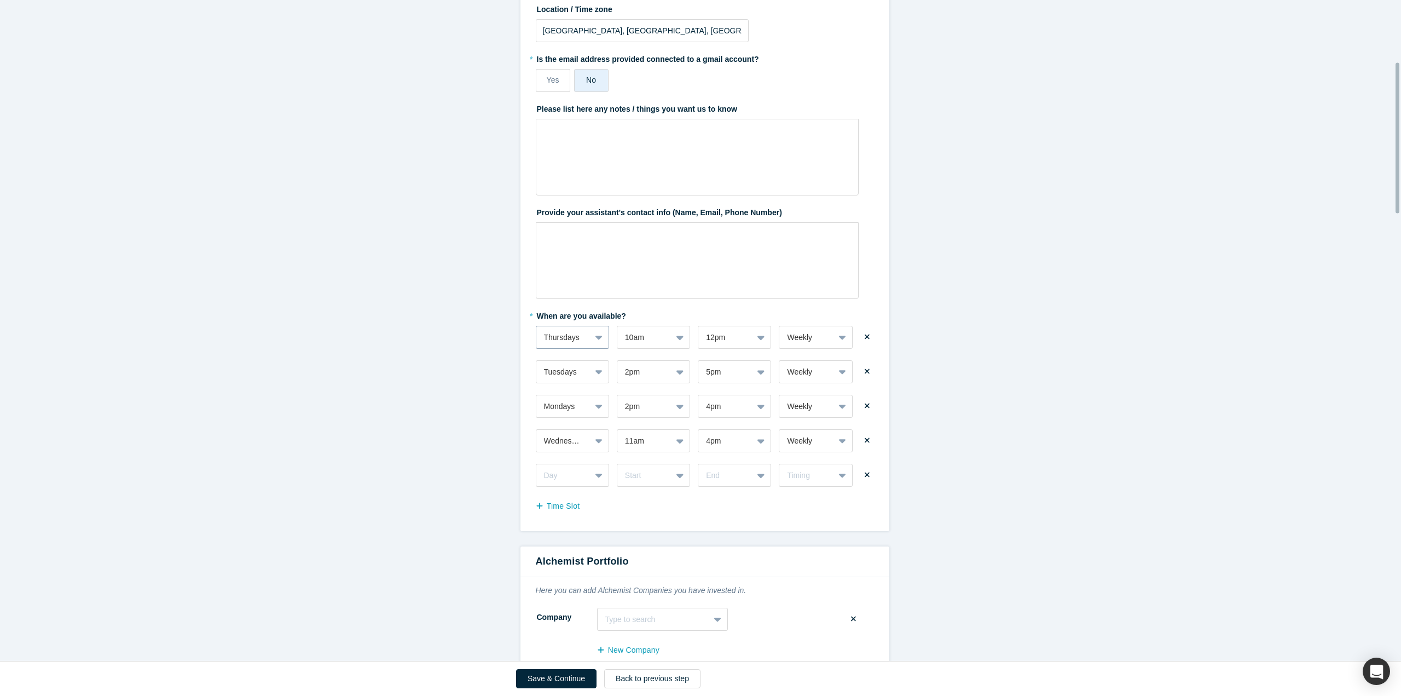
scroll to position [219, 0]
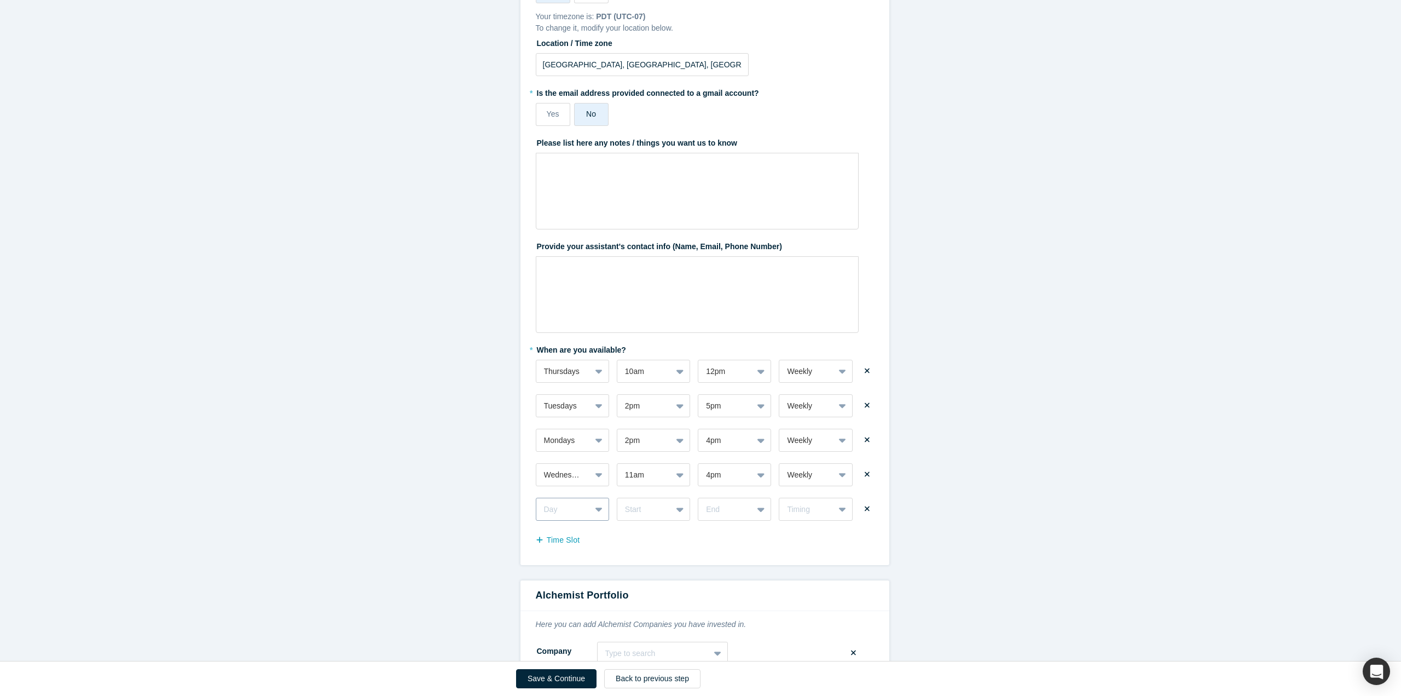
click at [571, 512] on div "Day" at bounding box center [572, 509] width 73 height 23
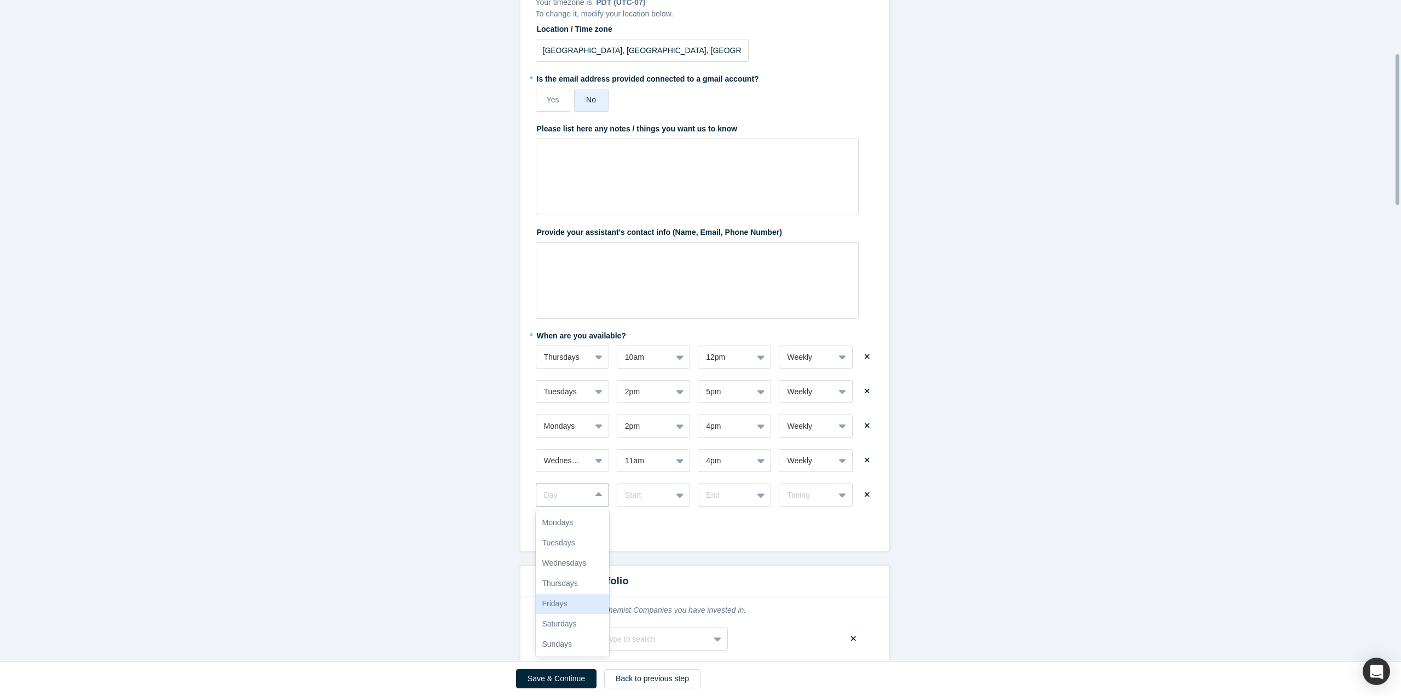
click at [565, 600] on div "Fridays" at bounding box center [572, 603] width 73 height 20
click at [647, 506] on div "* When are you available? Thursdays 10am 12pm Weekly Tuesdays 2pm 5pm Weekly Mo…" at bounding box center [705, 430] width 338 height 209
click at [649, 497] on div "17 results available. Use Up and Down to choose options, press Enter to select …" at bounding box center [653, 494] width 73 height 23
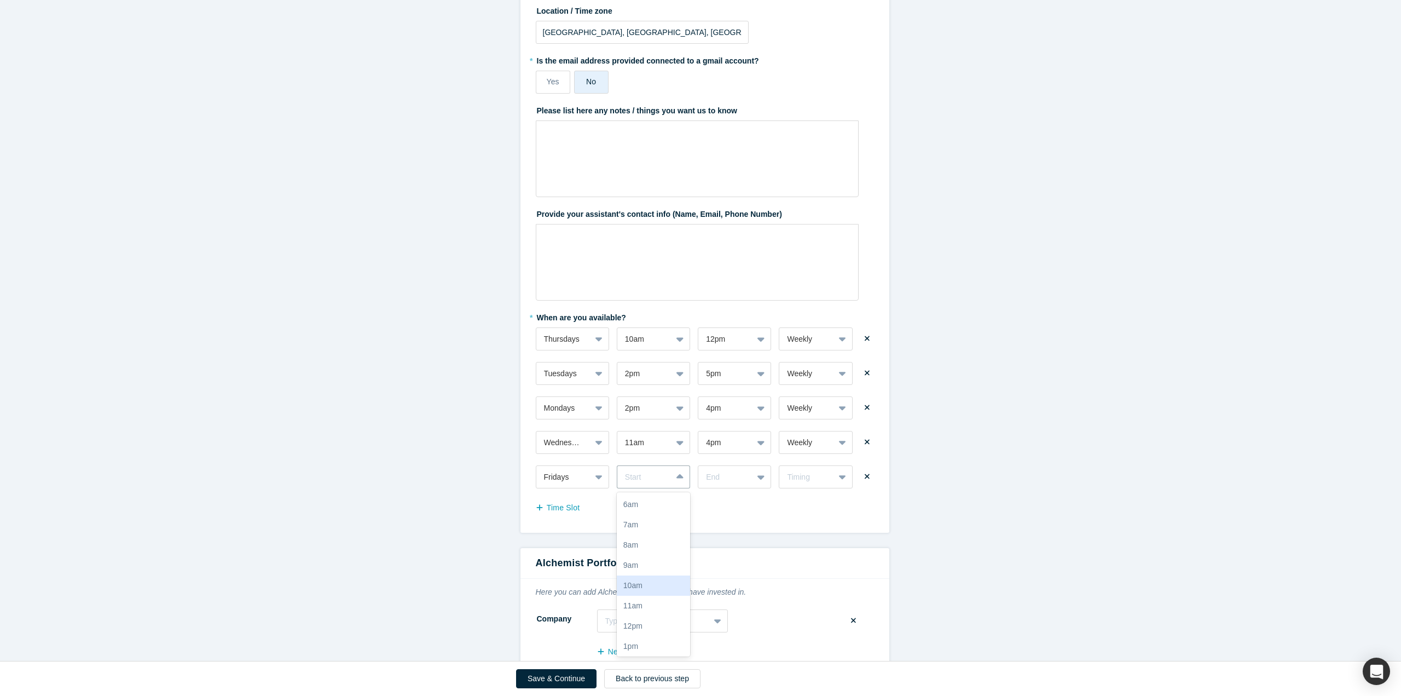
click at [633, 581] on div "10am" at bounding box center [653, 585] width 73 height 20
click at [726, 477] on div at bounding box center [725, 477] width 39 height 14
click at [711, 636] on div "6pm" at bounding box center [734, 638] width 73 height 20
click at [806, 482] on div "Timing" at bounding box center [806, 476] width 39 height 11
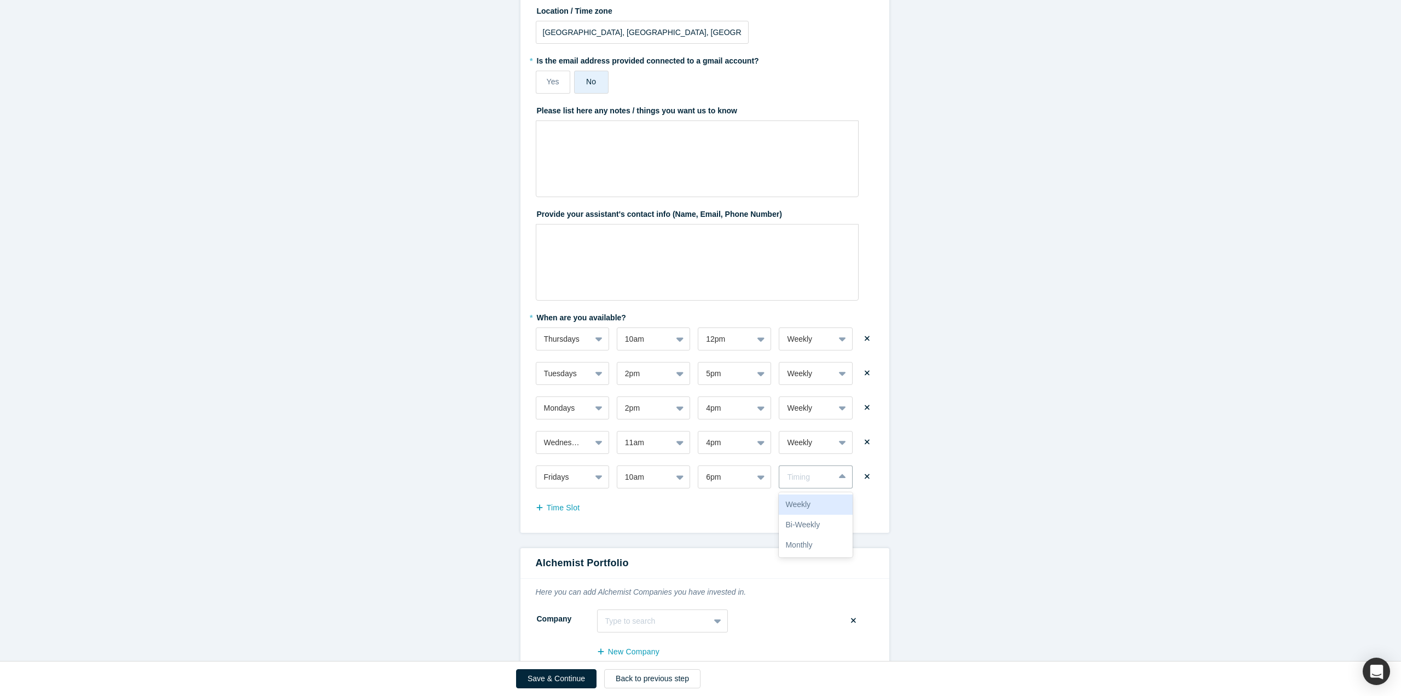
click at [806, 506] on div "Weekly" at bounding box center [815, 504] width 73 height 20
click at [804, 511] on div "Time Slot" at bounding box center [705, 509] width 338 height 18
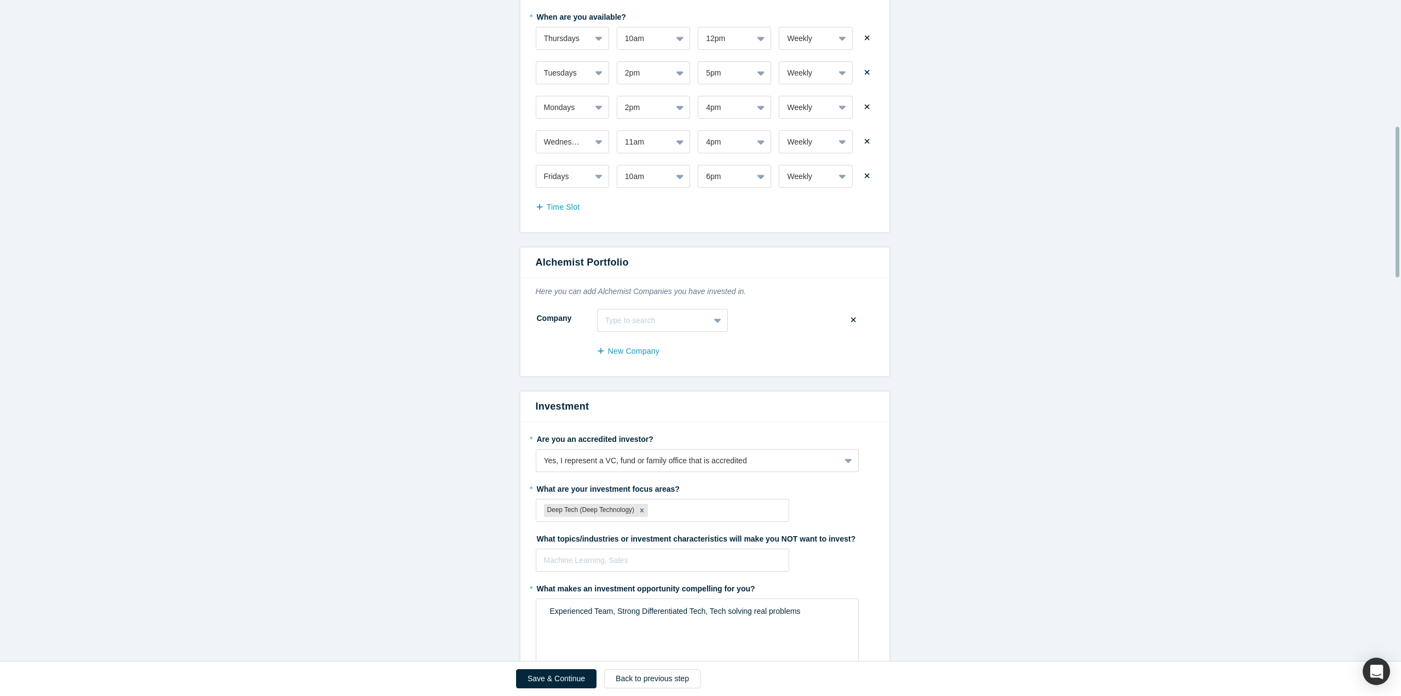
scroll to position [580, 0]
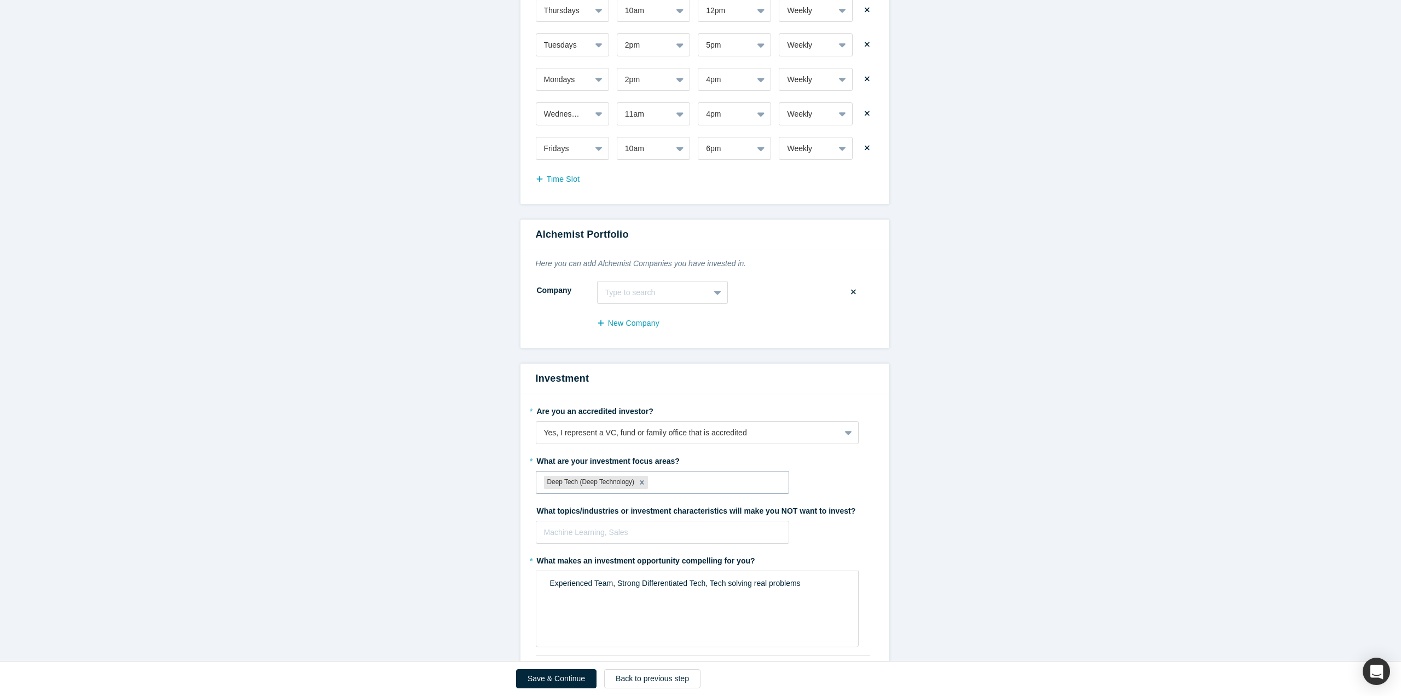
click at [688, 483] on div at bounding box center [715, 483] width 131 height 14
type input "AI"
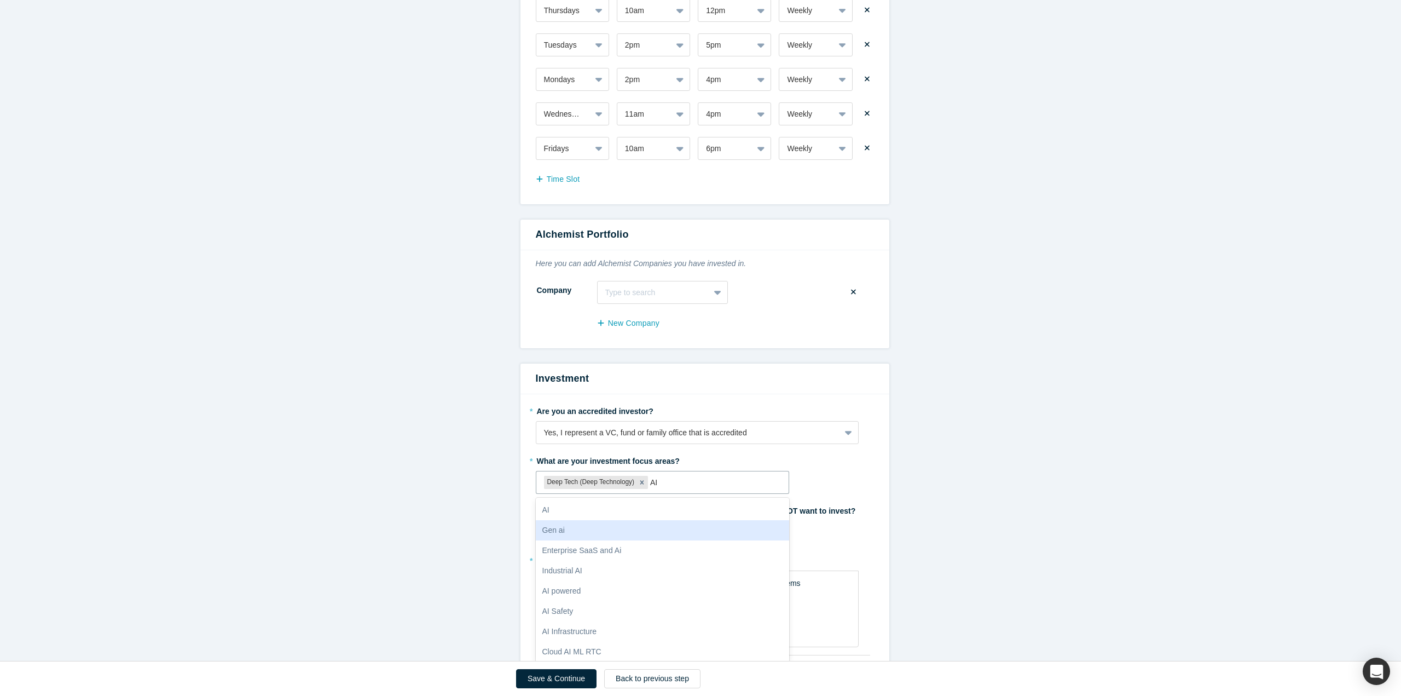
click at [605, 523] on div "Gen ai" at bounding box center [663, 530] width 254 height 20
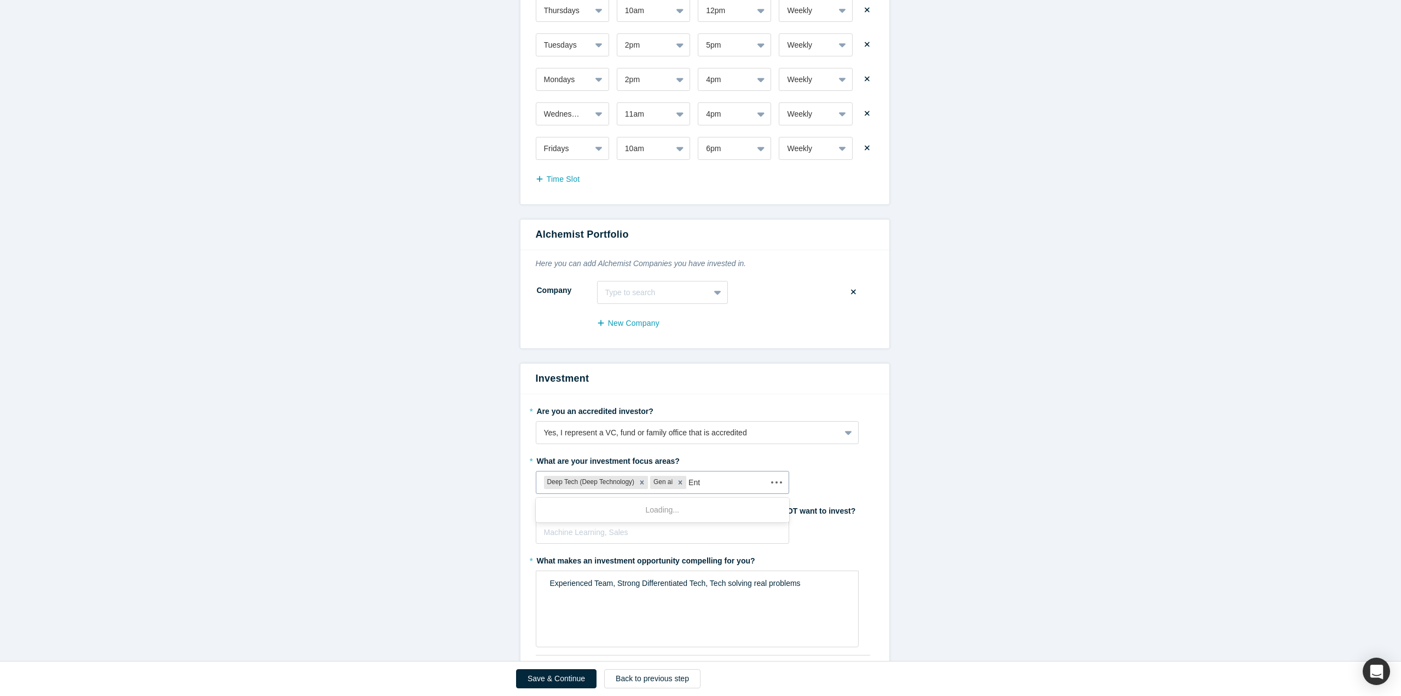
type input "Ente"
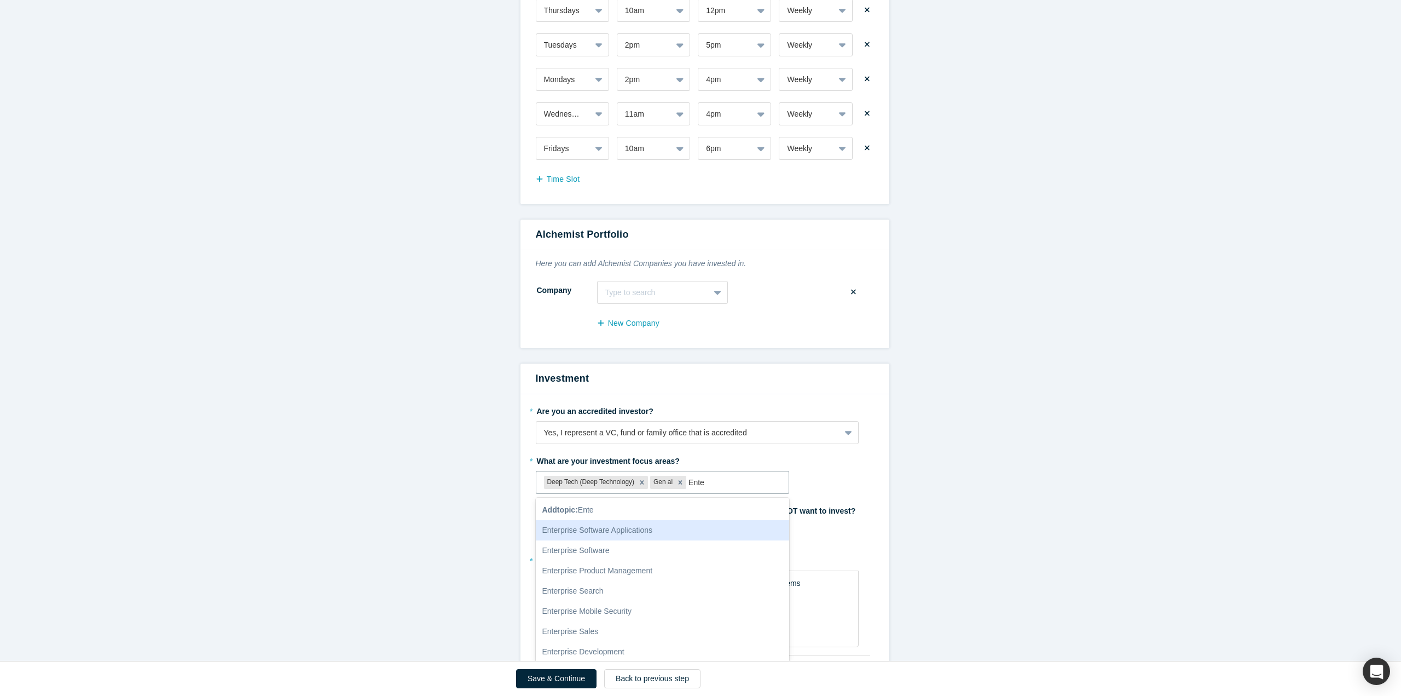
click at [651, 524] on div "Enterprise Software Applications" at bounding box center [663, 530] width 254 height 20
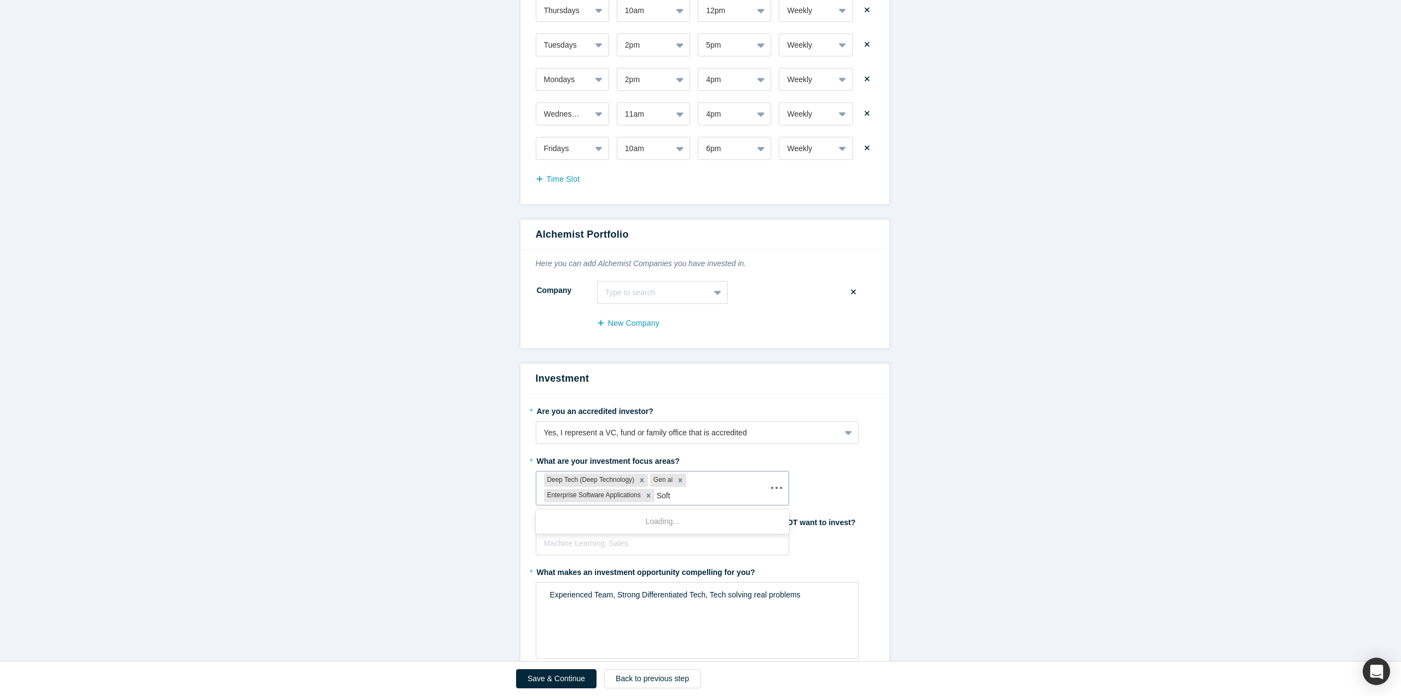
type input "Softw"
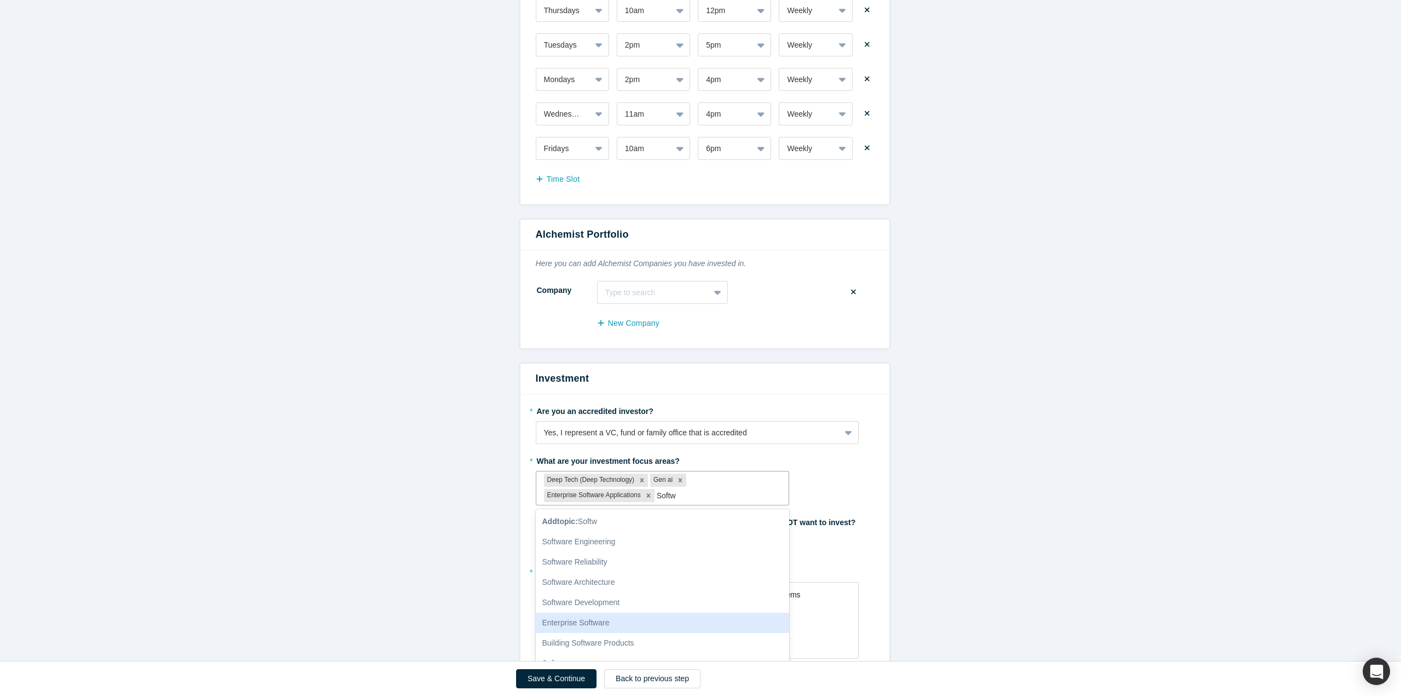
click at [591, 626] on div "Enterprise Software" at bounding box center [663, 623] width 254 height 20
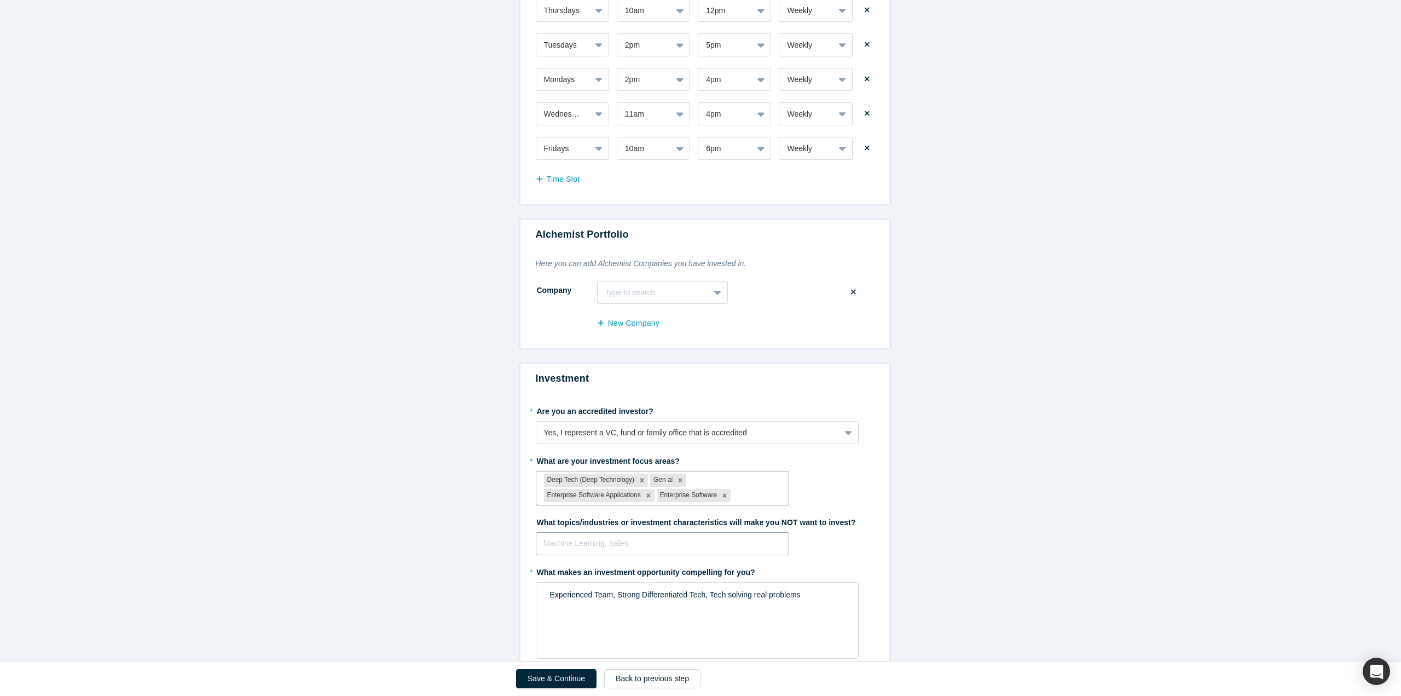
click at [663, 544] on div at bounding box center [663, 543] width 238 height 14
click at [734, 493] on div at bounding box center [757, 496] width 48 height 14
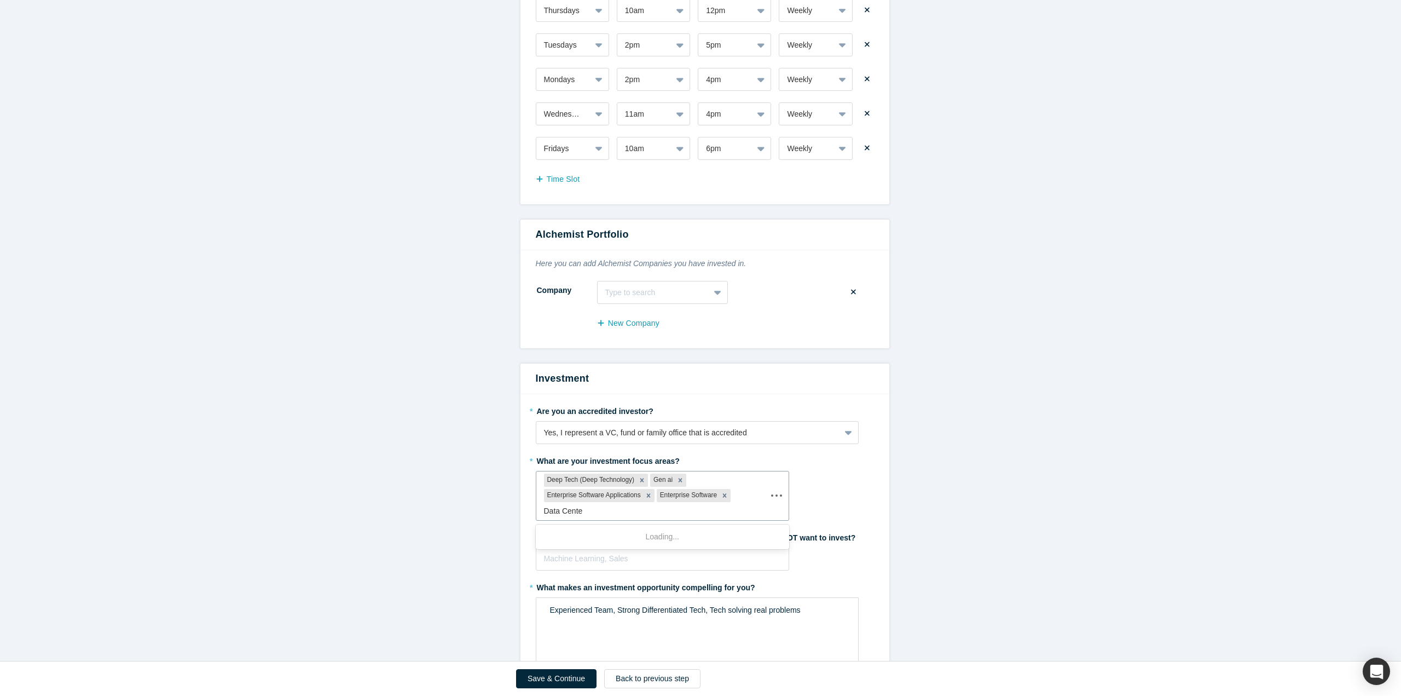
type input "Data Center"
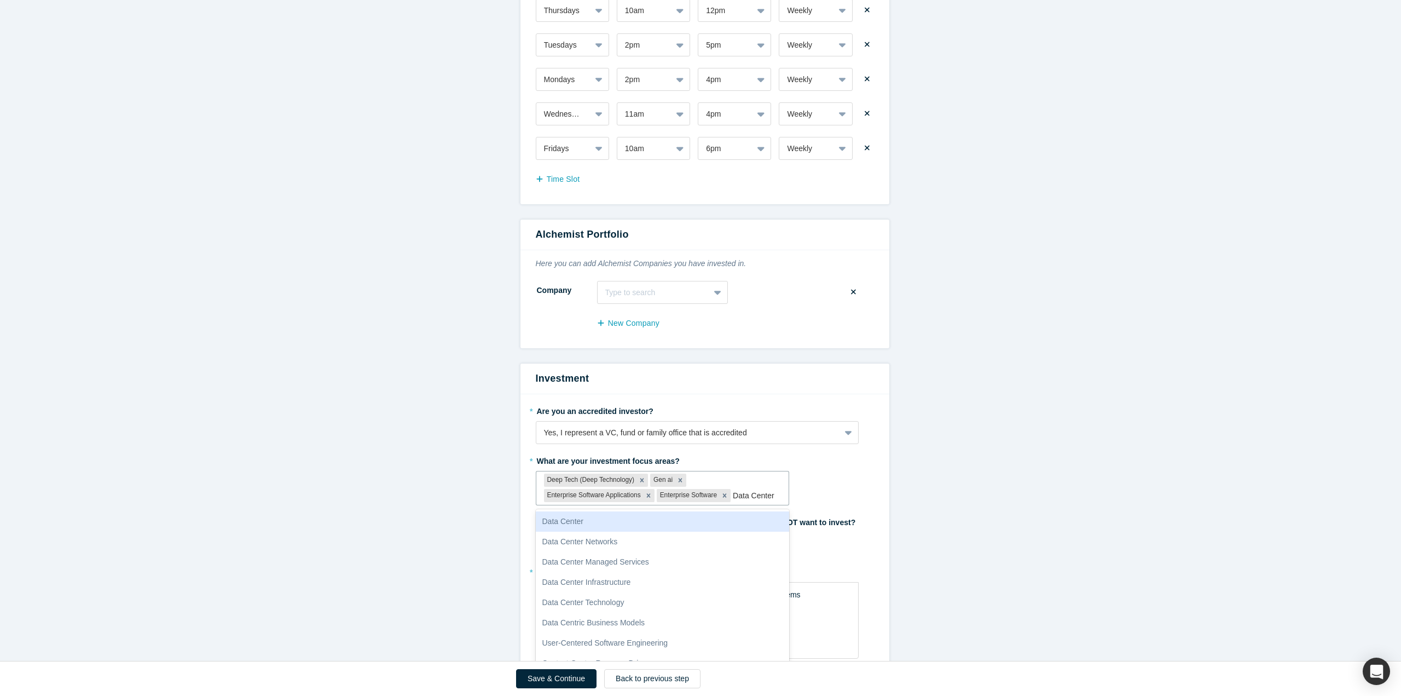
click at [659, 519] on div "Data Center" at bounding box center [663, 521] width 254 height 20
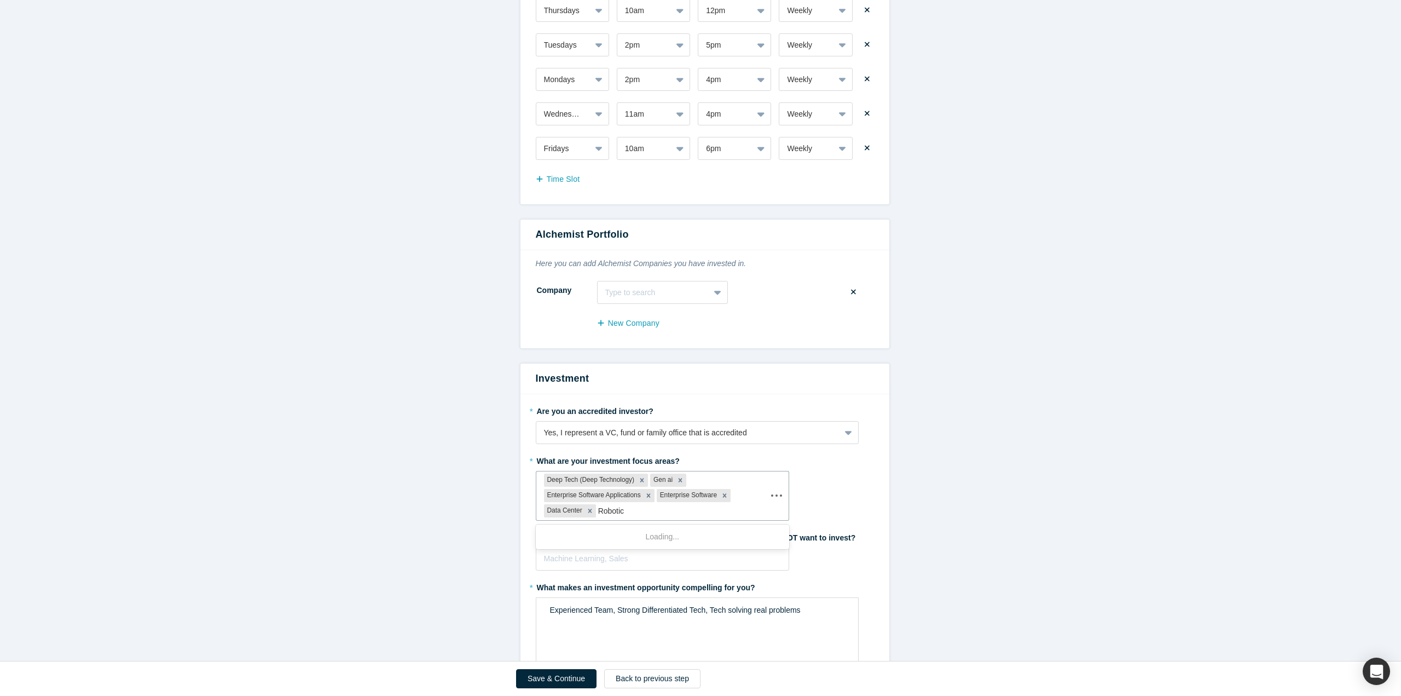
type input "Robotics"
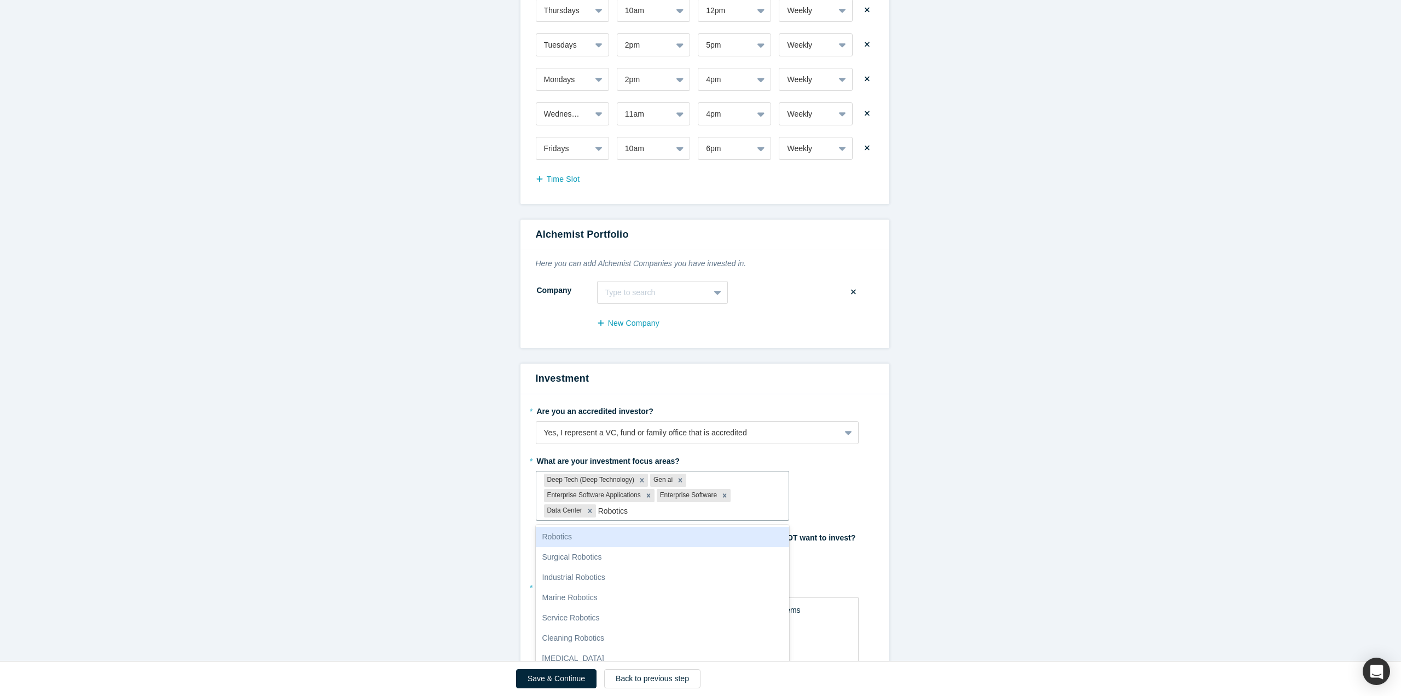
click at [657, 532] on div "Robotics" at bounding box center [663, 537] width 254 height 20
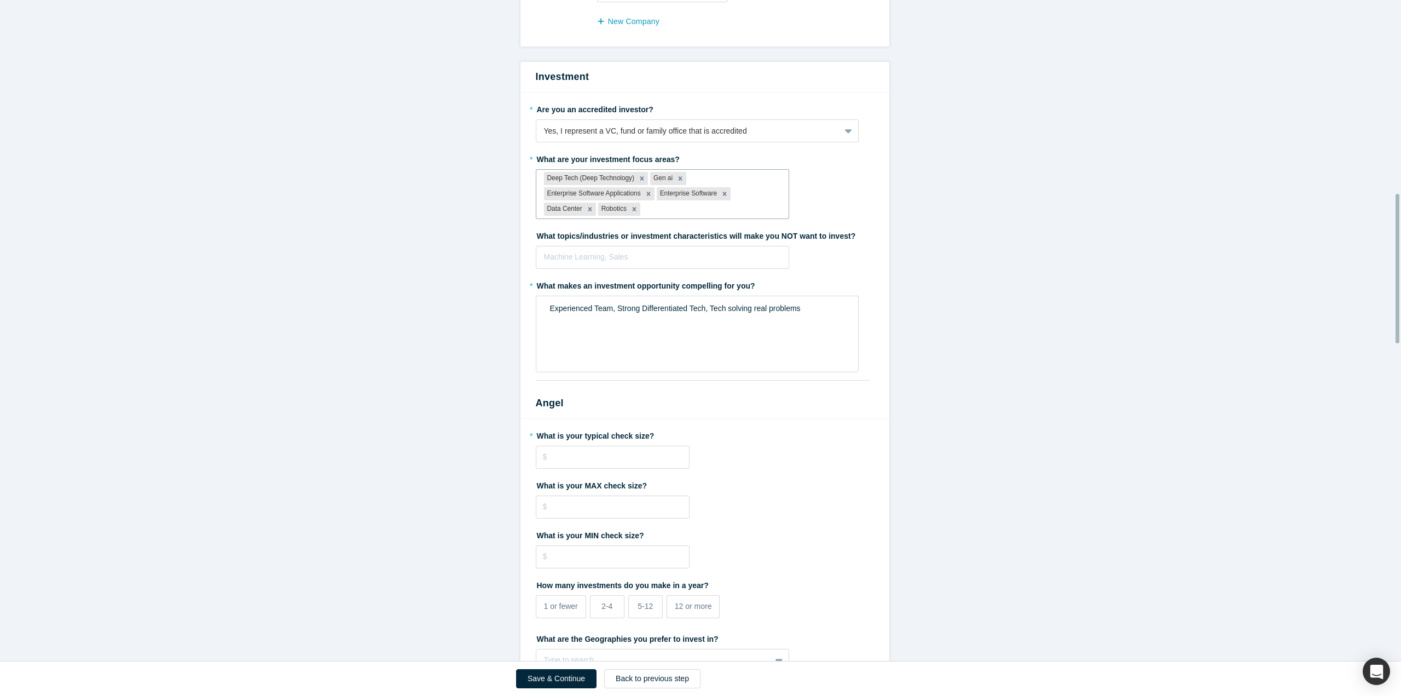
scroll to position [908, 0]
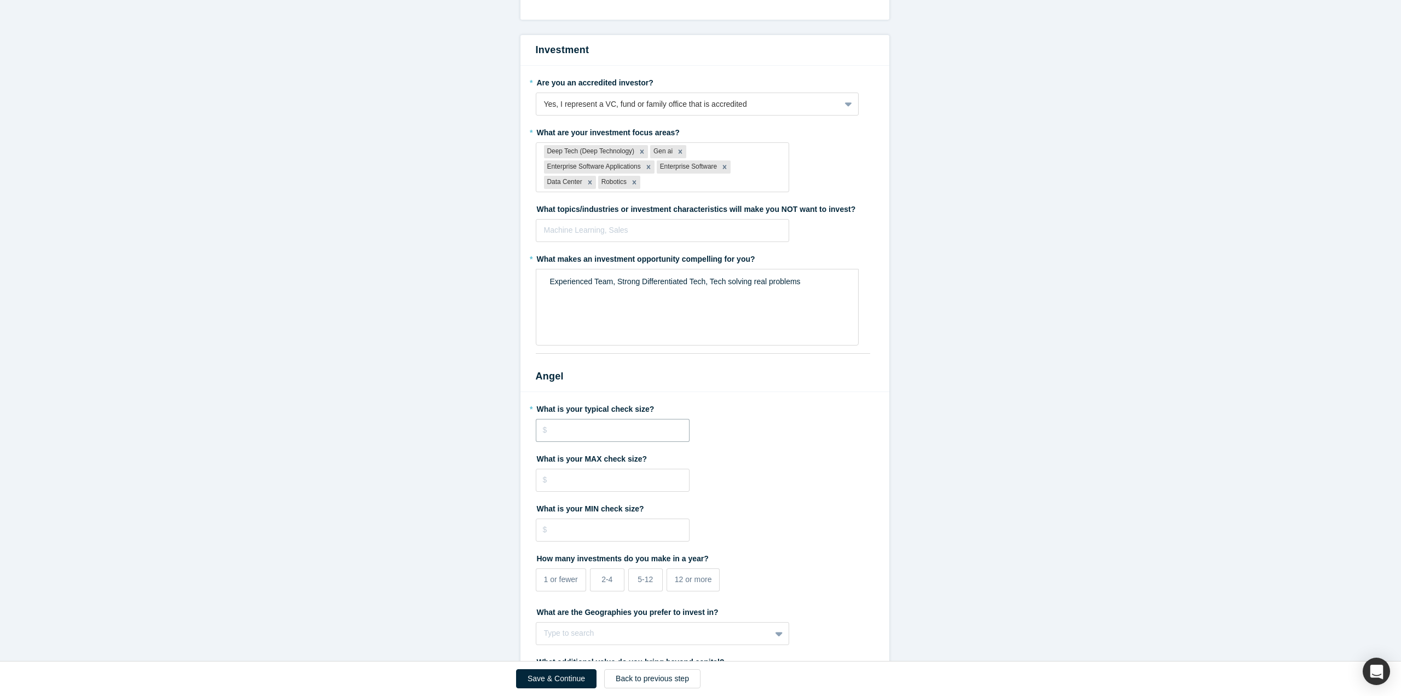
click at [581, 428] on input "tel" at bounding box center [613, 430] width 154 height 23
click at [795, 482] on div "What is your MAX check size?" at bounding box center [705, 470] width 338 height 42
click at [639, 432] on input "tel" at bounding box center [613, 430] width 154 height 23
type input "$100,000"
click at [838, 445] on fieldset "* What is your typical check size? $100,000 What is your MAX check size? What i…" at bounding box center [705, 605] width 338 height 410
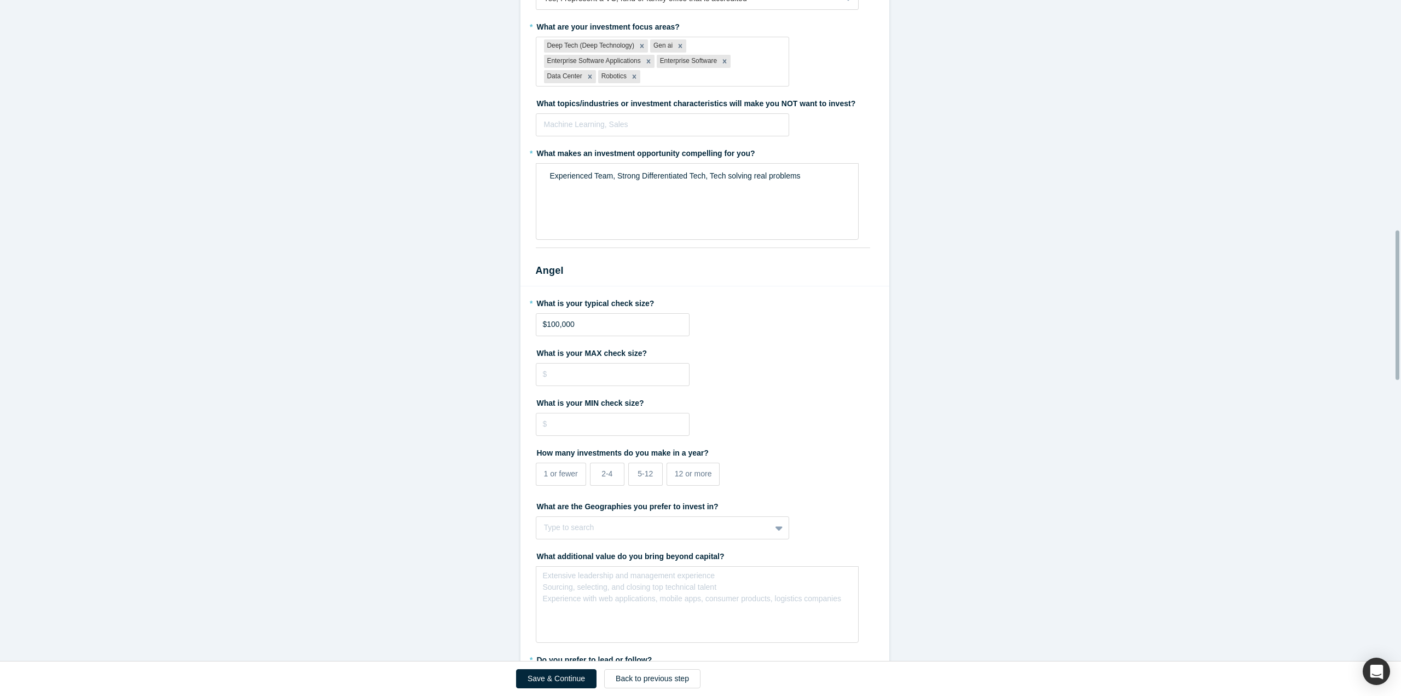
scroll to position [1018, 0]
click at [659, 380] on input "tel" at bounding box center [613, 370] width 154 height 23
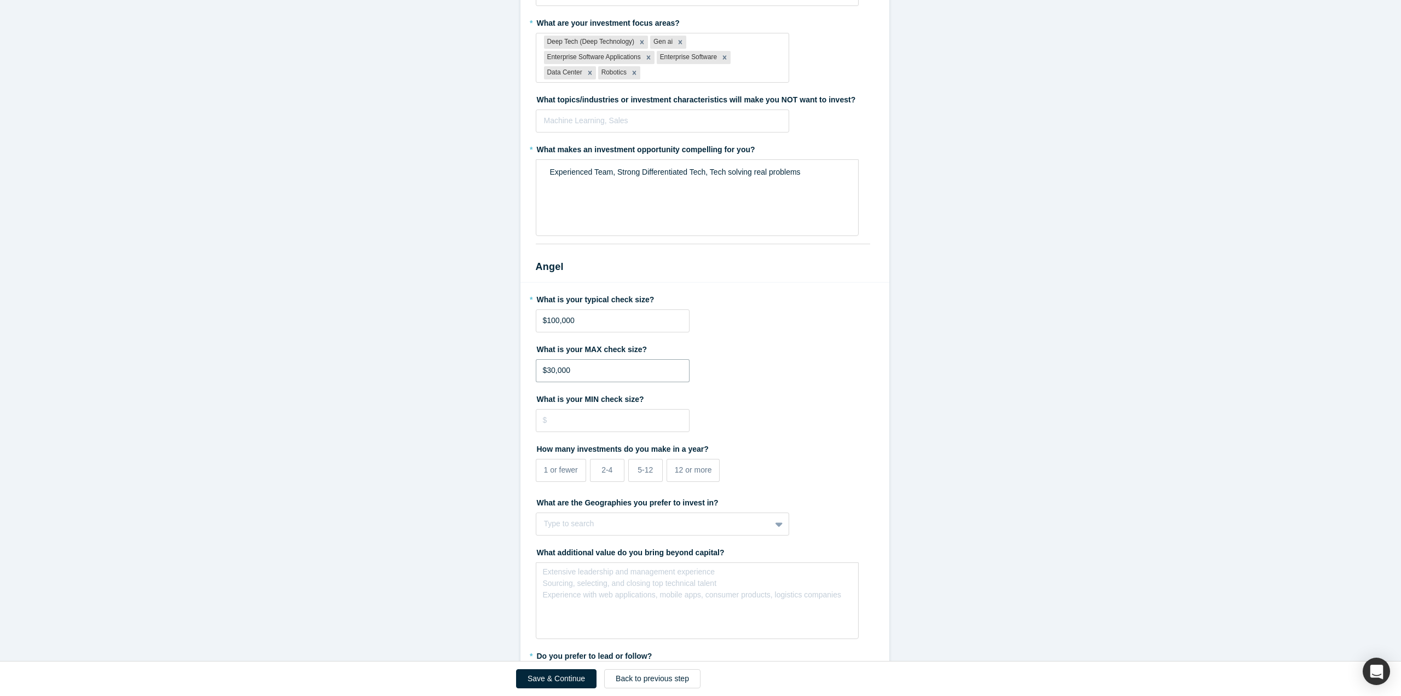
type input "$300,000"
drag, startPoint x: 607, startPoint y: 371, endPoint x: 486, endPoint y: 371, distance: 121.5
click at [486, 371] on form "Mentor / Advisor * What mentor type would you prefer? Regular Mentor - Dedicate…" at bounding box center [705, 472] width 1410 height 2827
click at [949, 413] on form "Mentor / Advisor * What mentor type would you prefer? Regular Mentor - Dedicate…" at bounding box center [705, 472] width 1410 height 2827
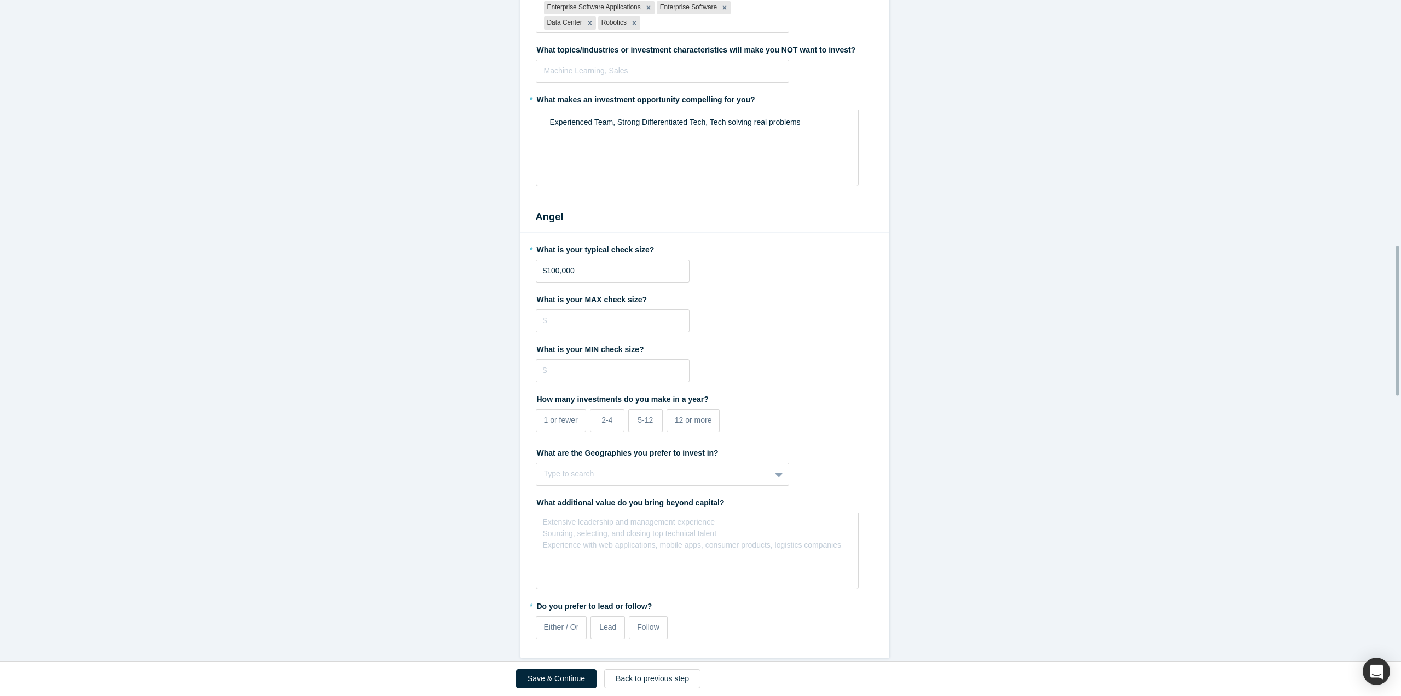
scroll to position [1182, 0]
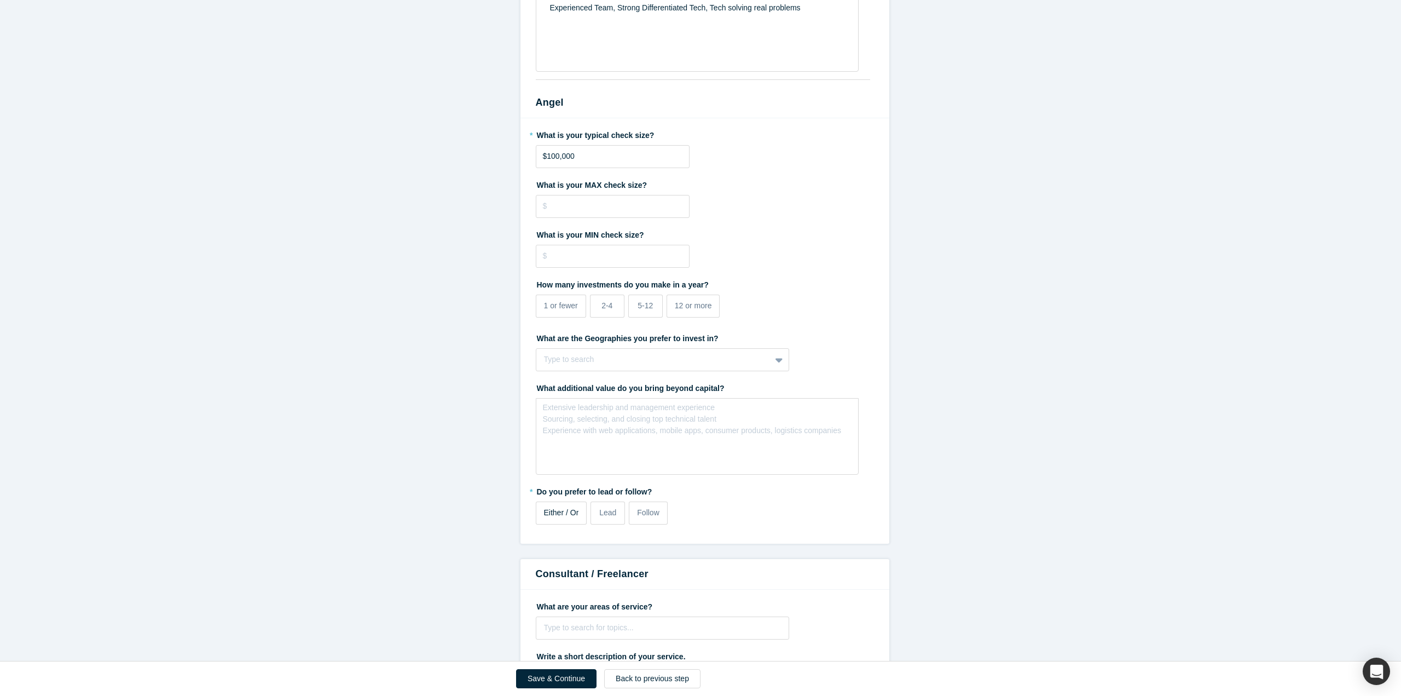
click at [562, 513] on span "Either / Or" at bounding box center [561, 512] width 35 height 9
click at [0, 0] on input "Either / Or" at bounding box center [0, 0] width 0 height 0
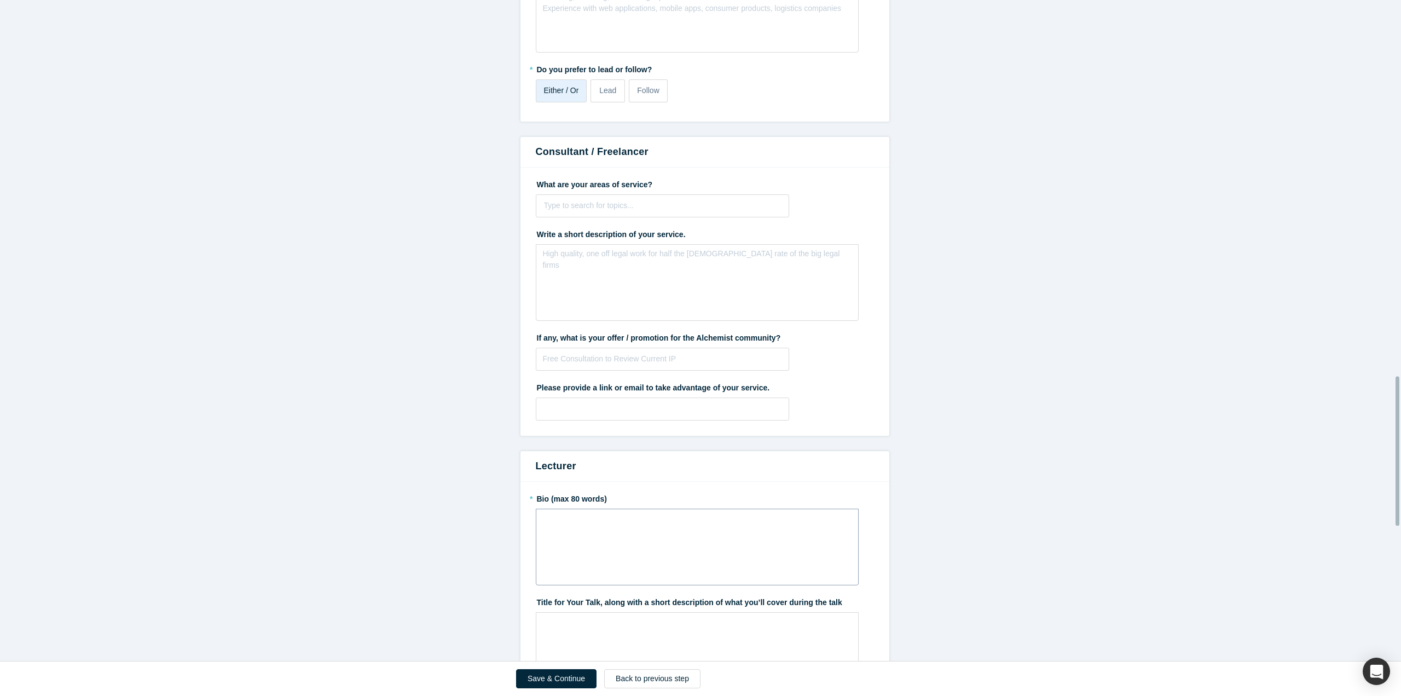
scroll to position [1784, 0]
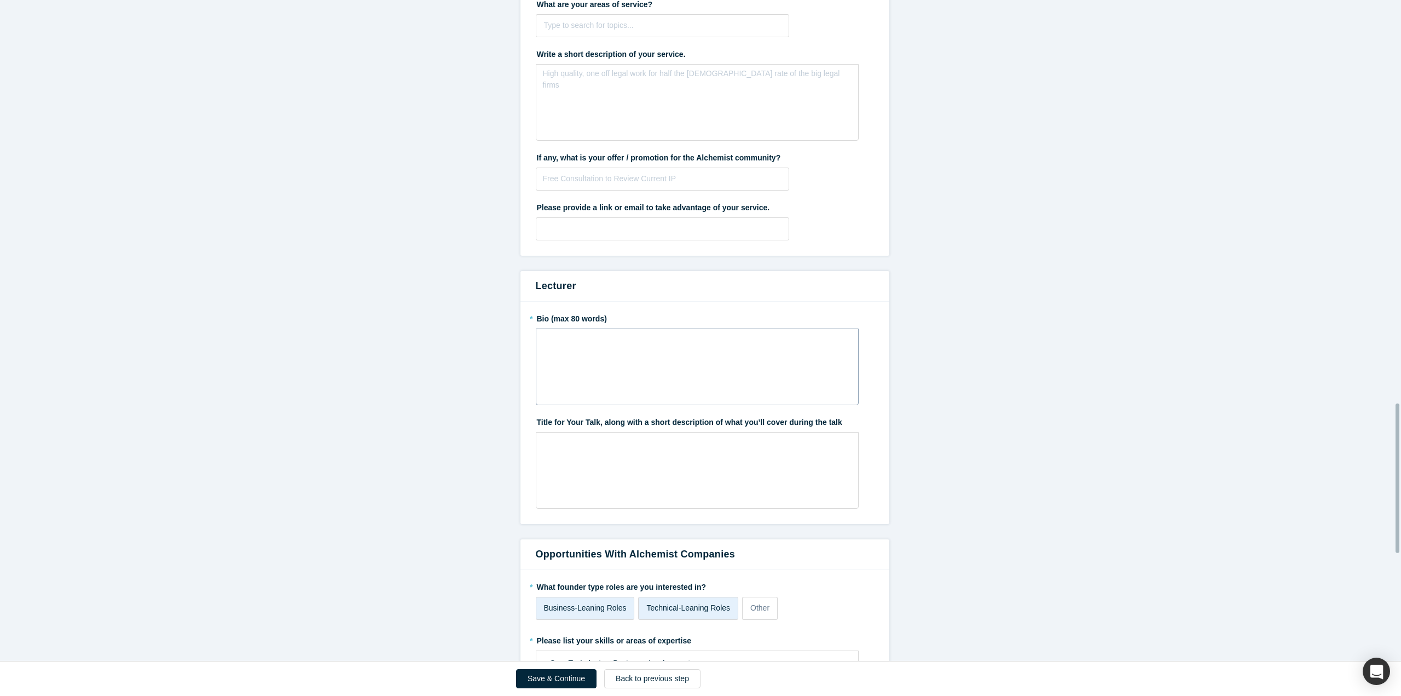
click at [662, 374] on div "rdw-wrapper" at bounding box center [697, 366] width 323 height 77
paste div "rdw-editor"
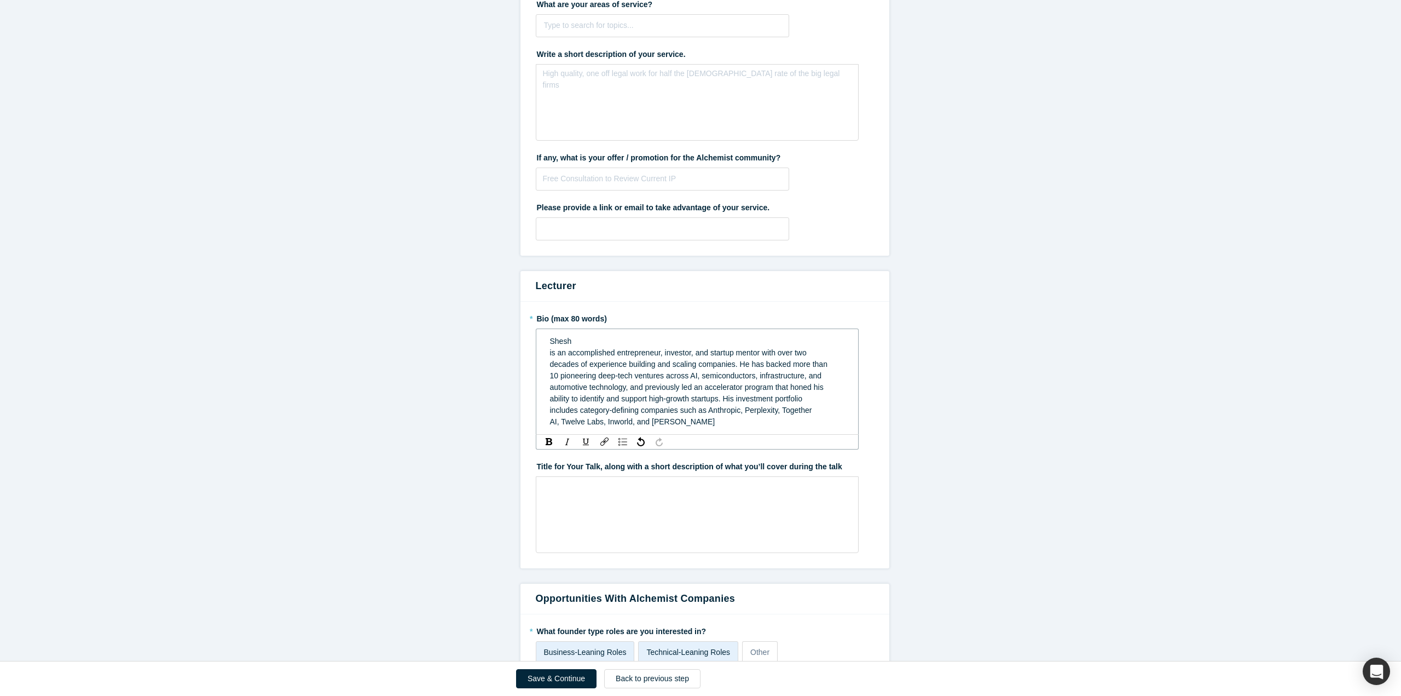
click at [595, 347] on div "is an accomplished entrepreneur, investor, and startup mentor with over two" at bounding box center [697, 352] width 295 height 11
click at [596, 343] on div "Shesh" at bounding box center [697, 341] width 295 height 11
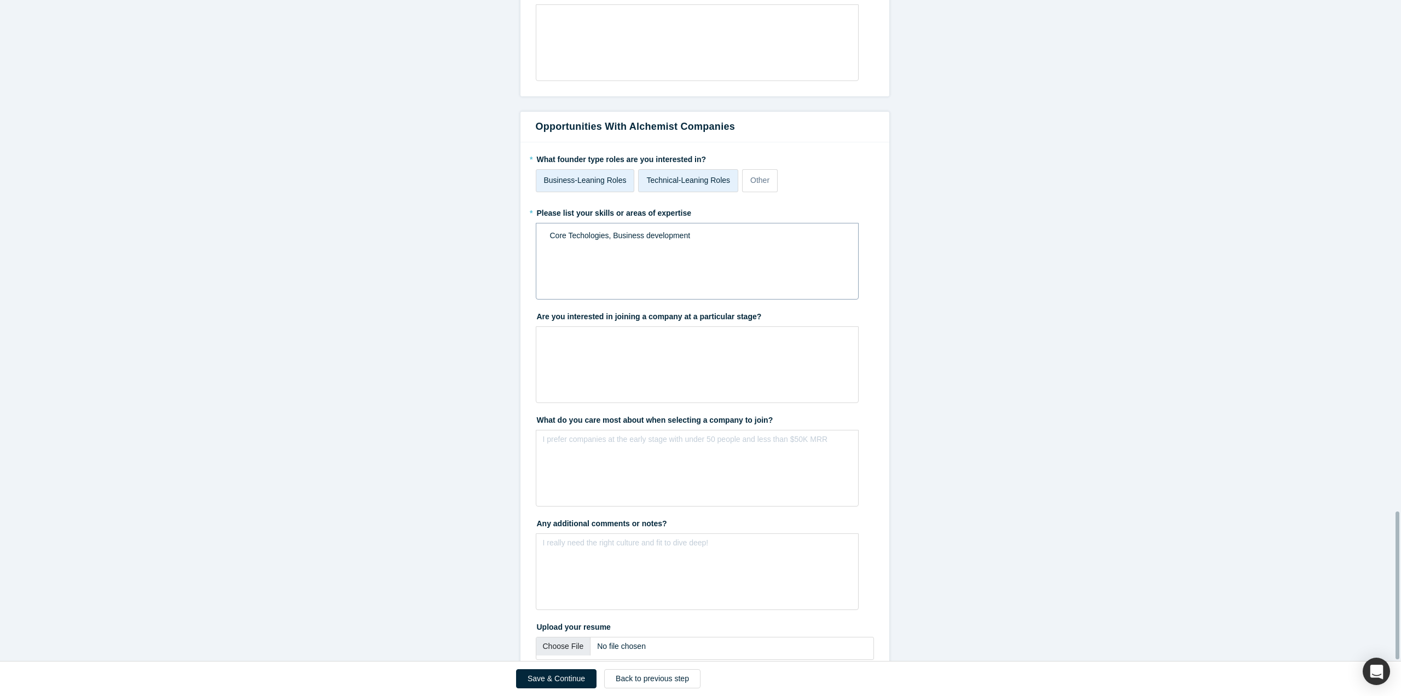
scroll to position [2291, 0]
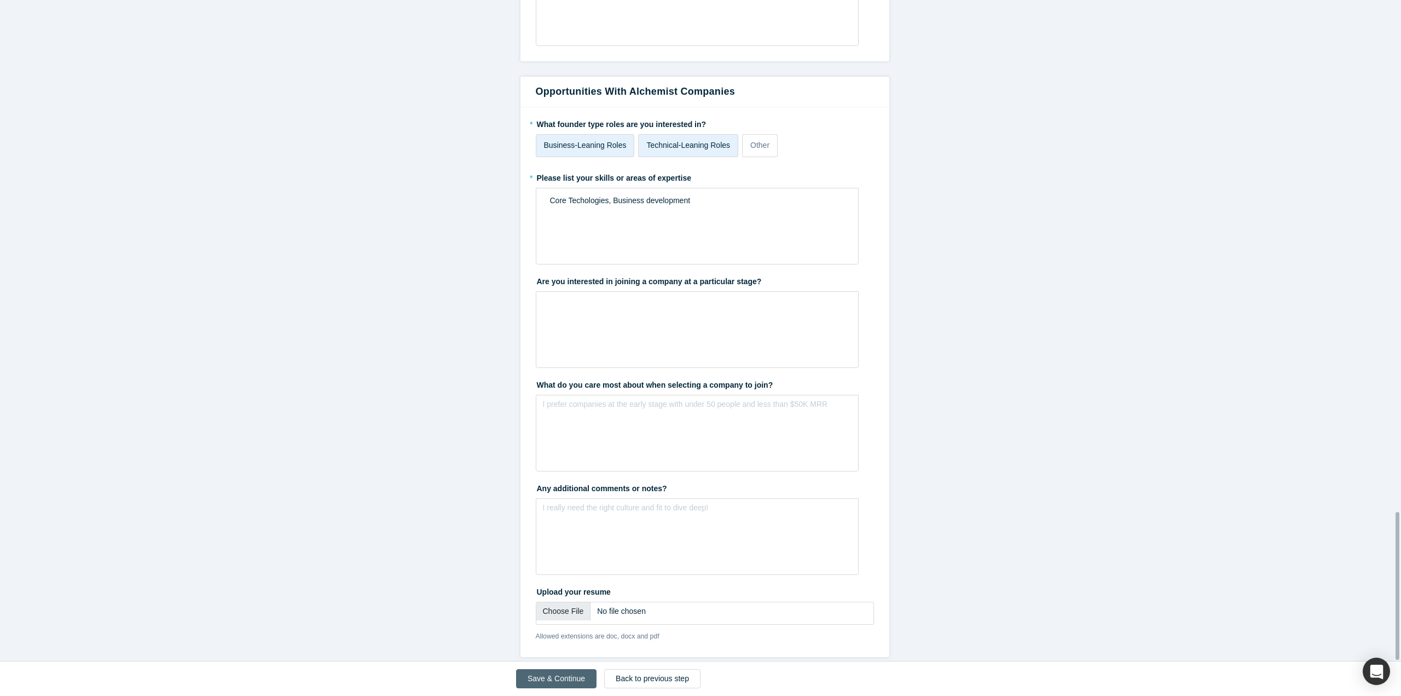
click at [556, 678] on button "Save & Continue" at bounding box center [556, 678] width 80 height 19
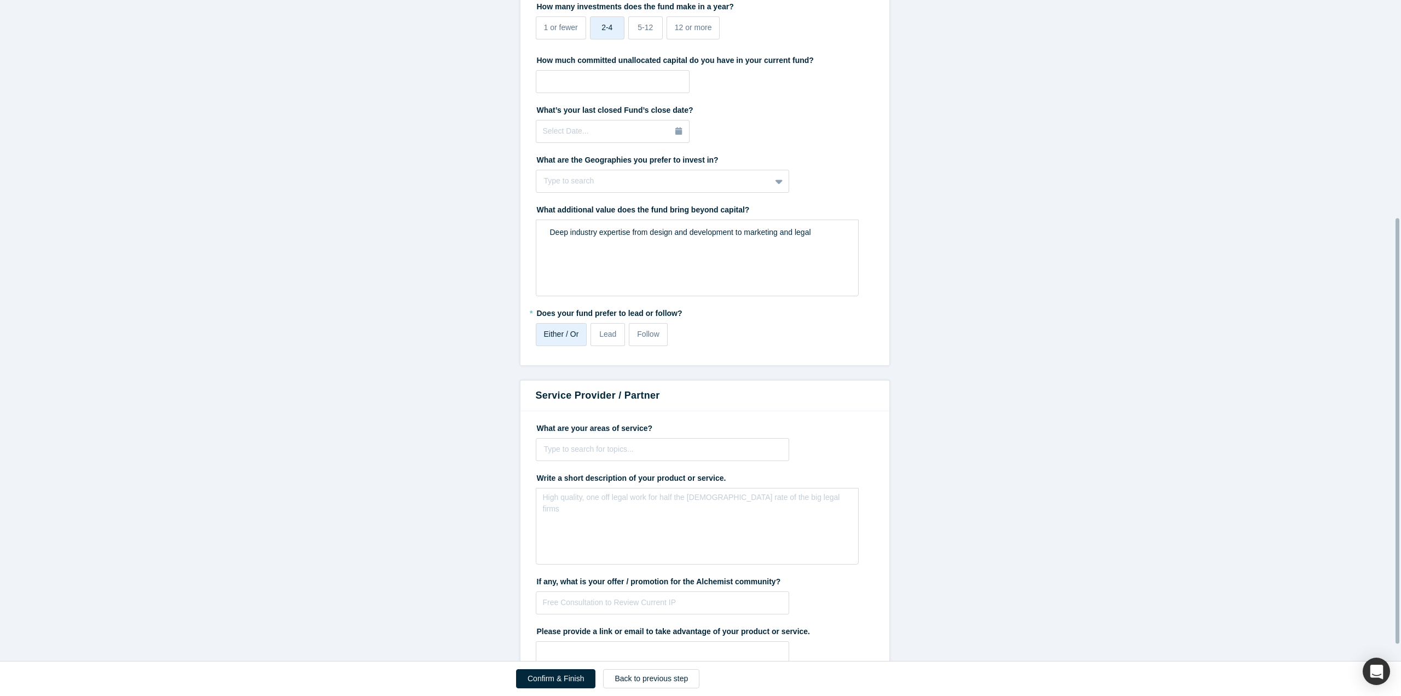
scroll to position [362, 0]
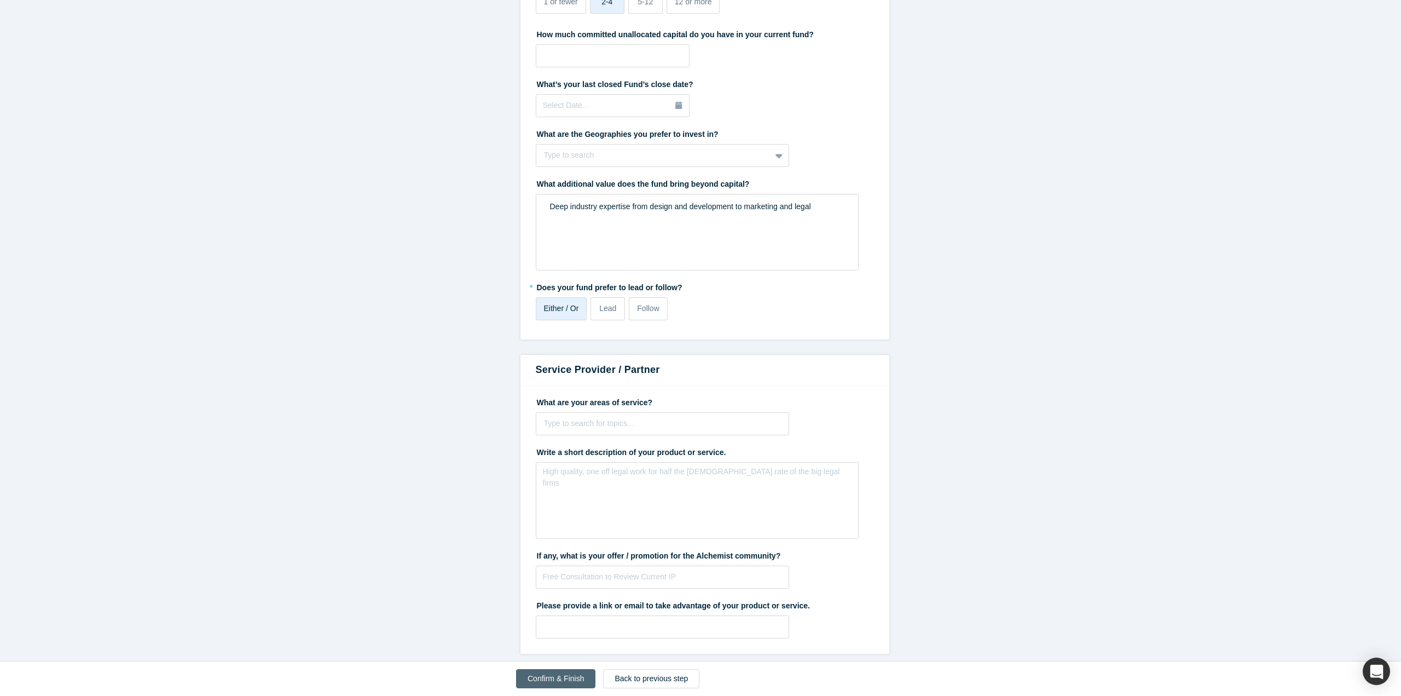
click at [544, 682] on button "Confirm & Finish" at bounding box center [555, 678] width 79 height 19
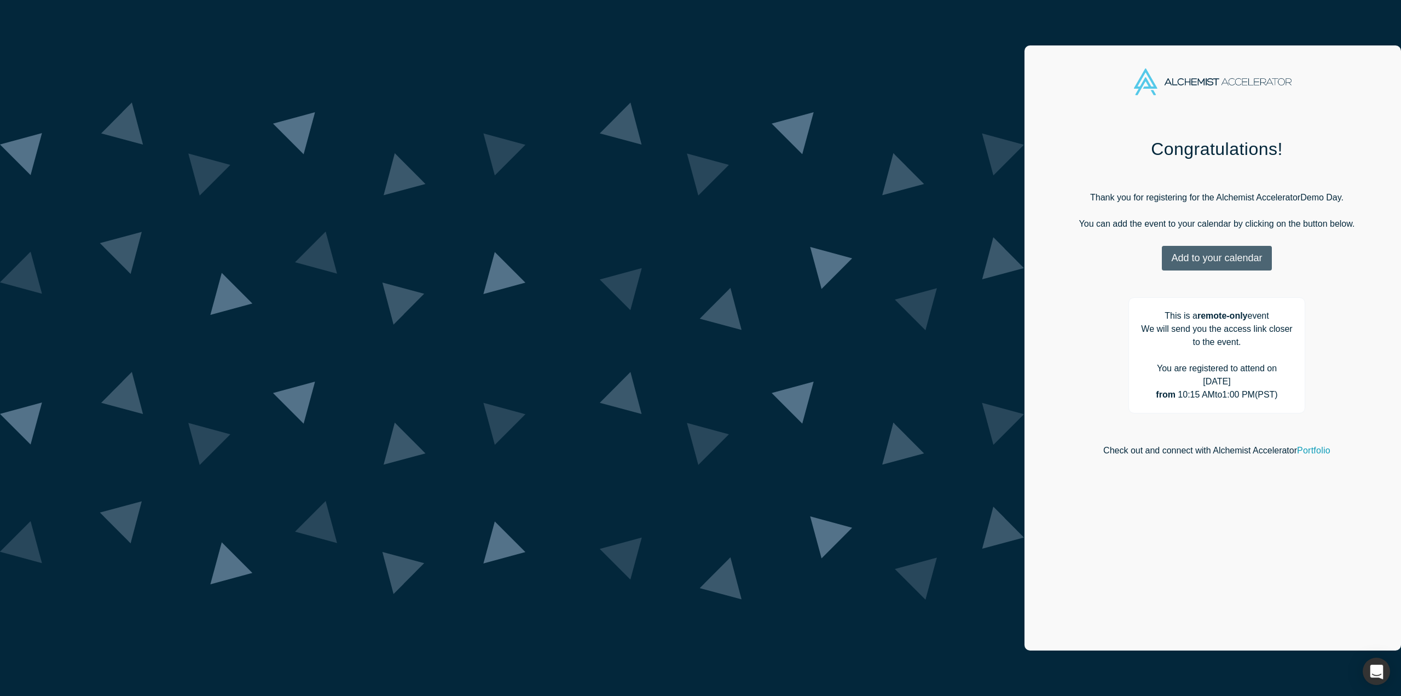
click at [1162, 257] on button "Add to your calendar" at bounding box center [1216, 258] width 109 height 25
click at [1188, 338] on link "Apple" at bounding box center [1210, 333] width 44 height 9
